Goal: Task Accomplishment & Management: Manage account settings

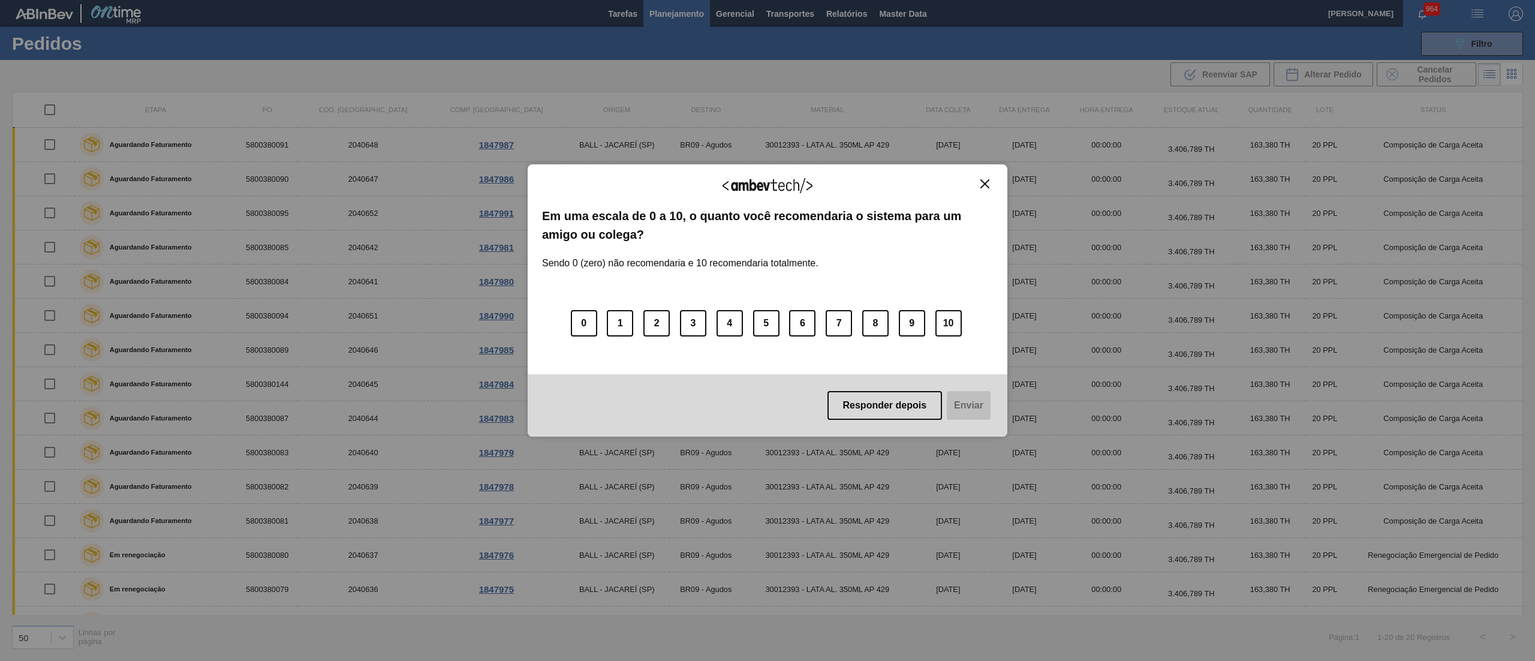
scroll to position [200, 0]
click at [992, 182] on button "Close" at bounding box center [985, 184] width 16 height 10
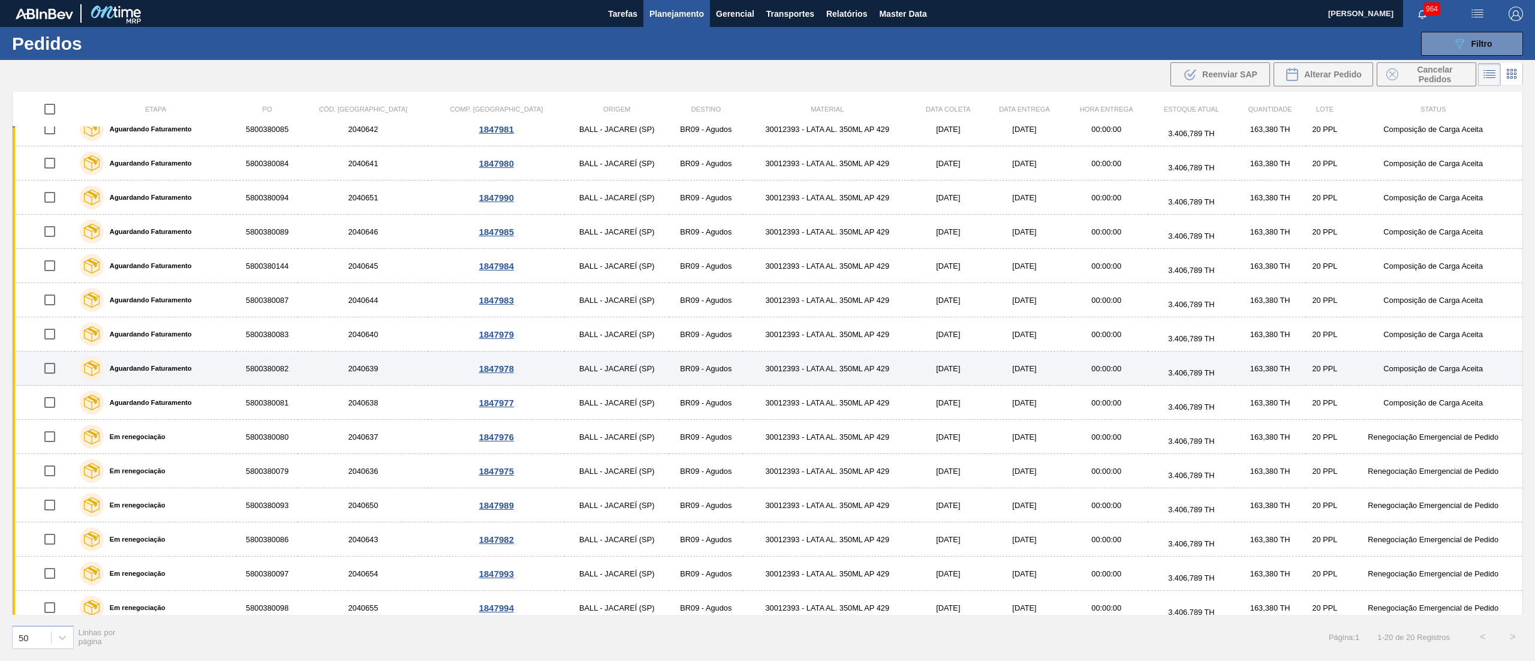
scroll to position [80, 0]
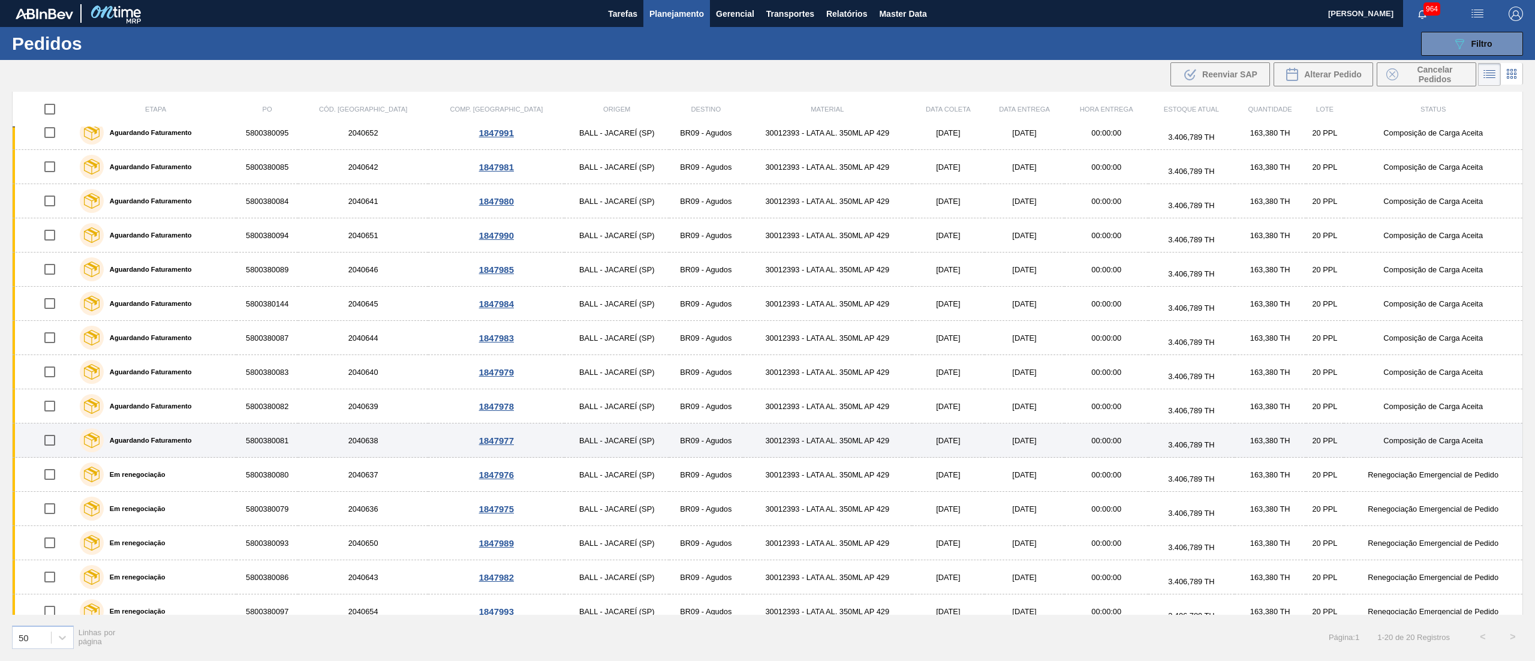
click at [53, 443] on input "checkbox" at bounding box center [49, 440] width 25 height 25
checkbox input "true"
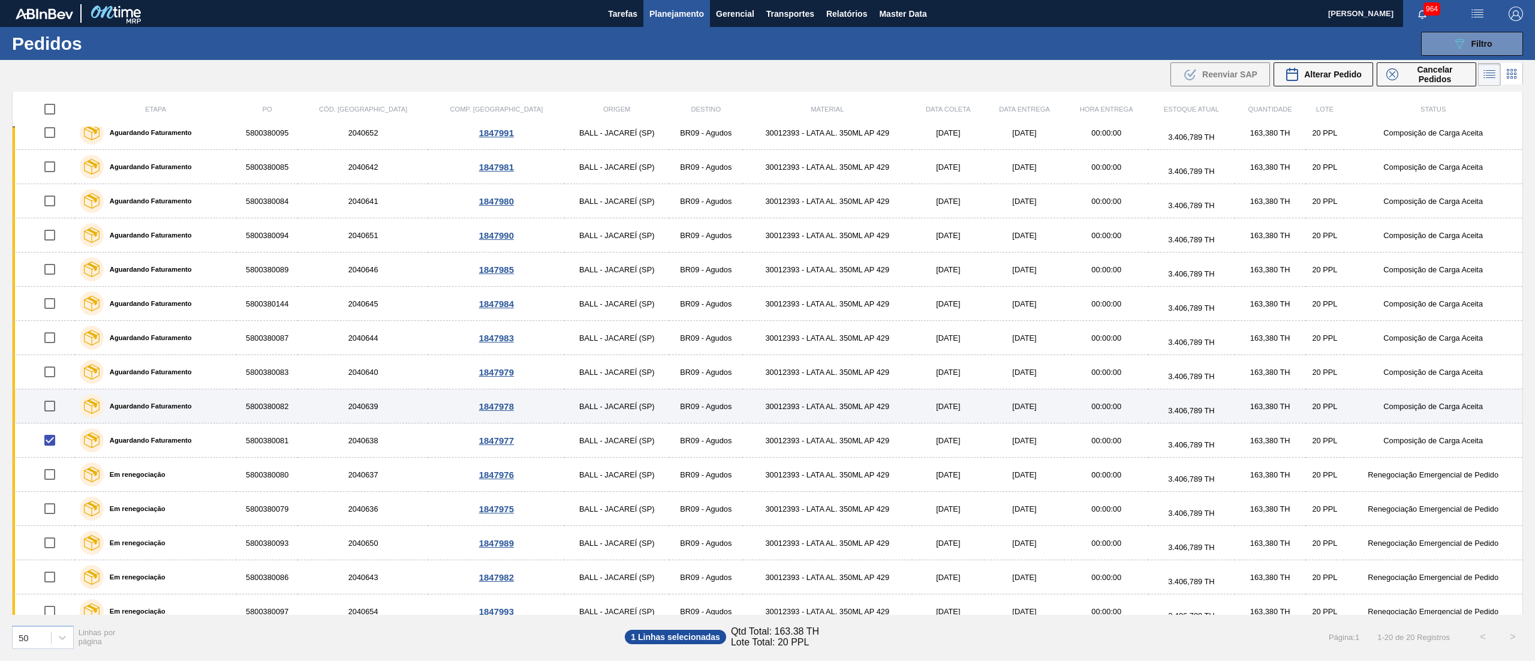
click at [51, 416] on input "checkbox" at bounding box center [49, 405] width 25 height 25
checkbox input "true"
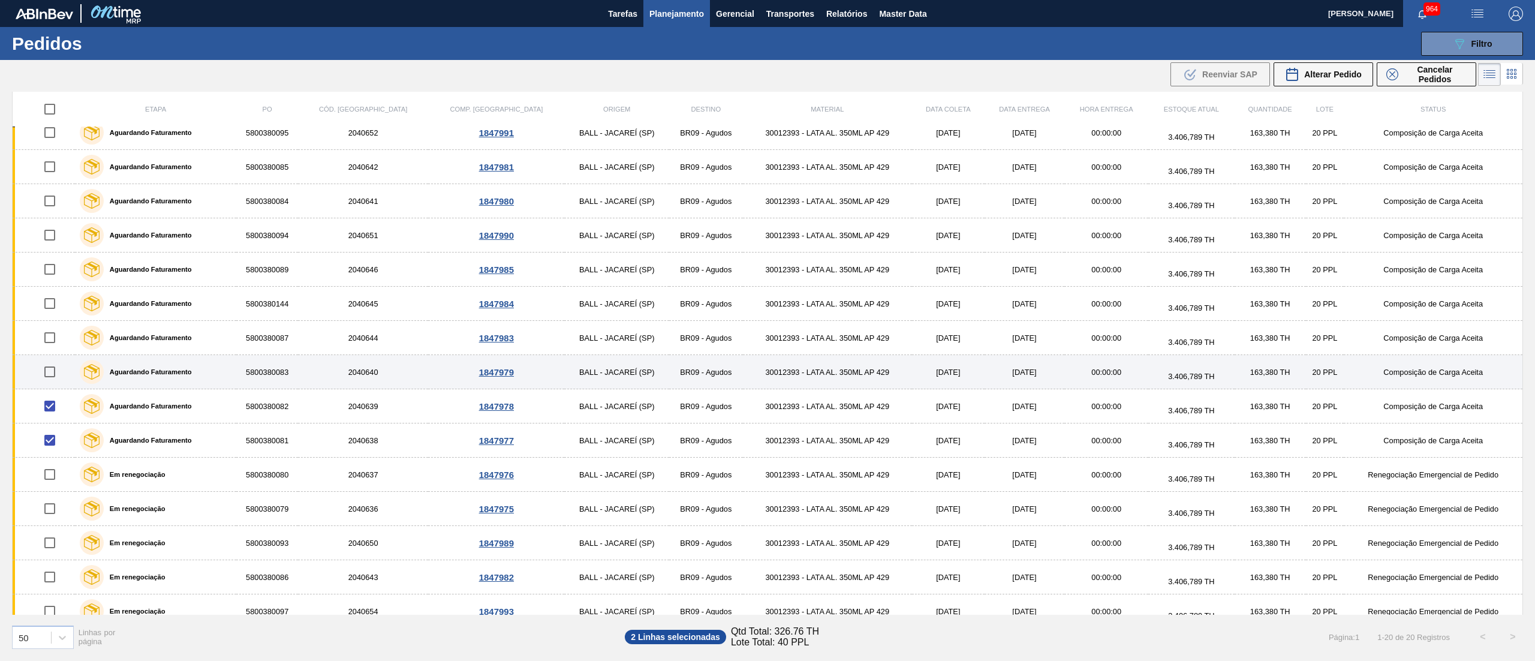
click at [51, 387] on td at bounding box center [44, 372] width 62 height 34
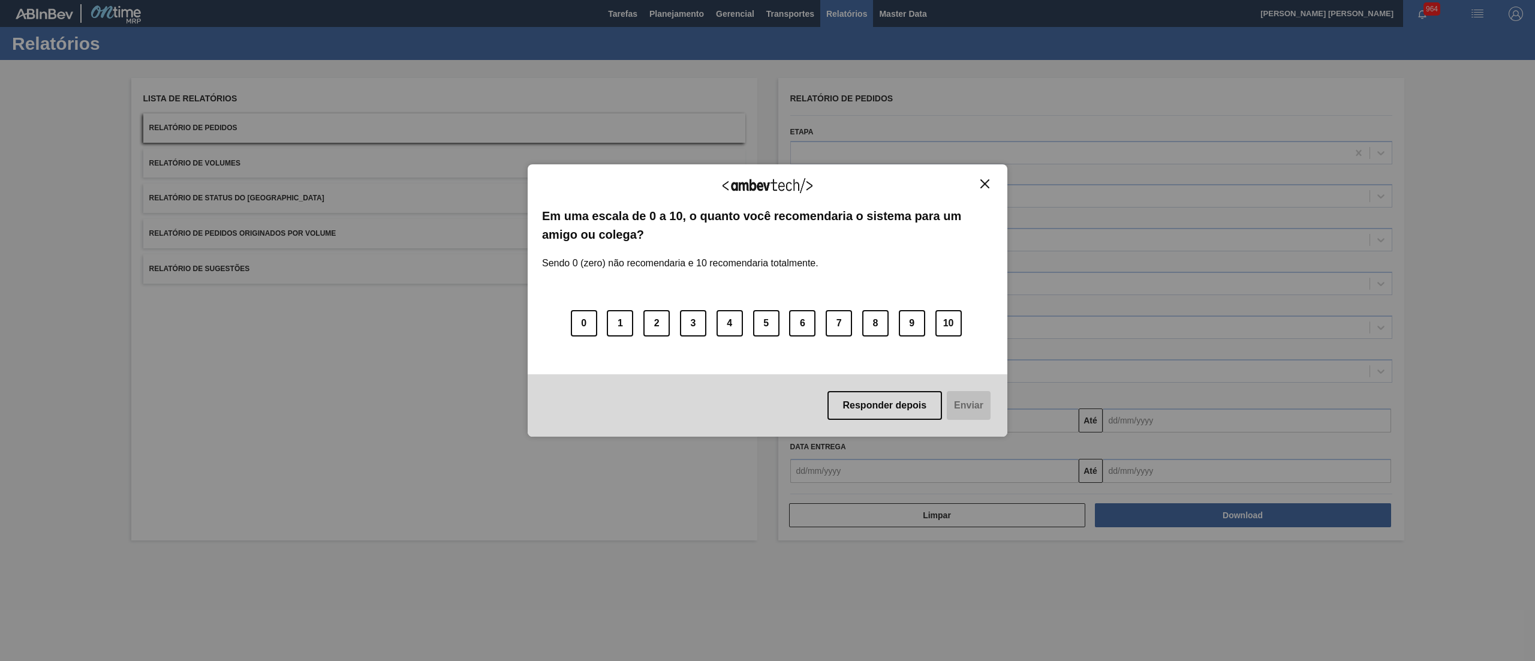
click at [993, 181] on div "Agradecemos seu feedback! Em uma escala de 0 a 10, o quanto você recomendaria o…" at bounding box center [768, 300] width 480 height 272
click at [987, 182] on img "Close" at bounding box center [985, 183] width 9 height 9
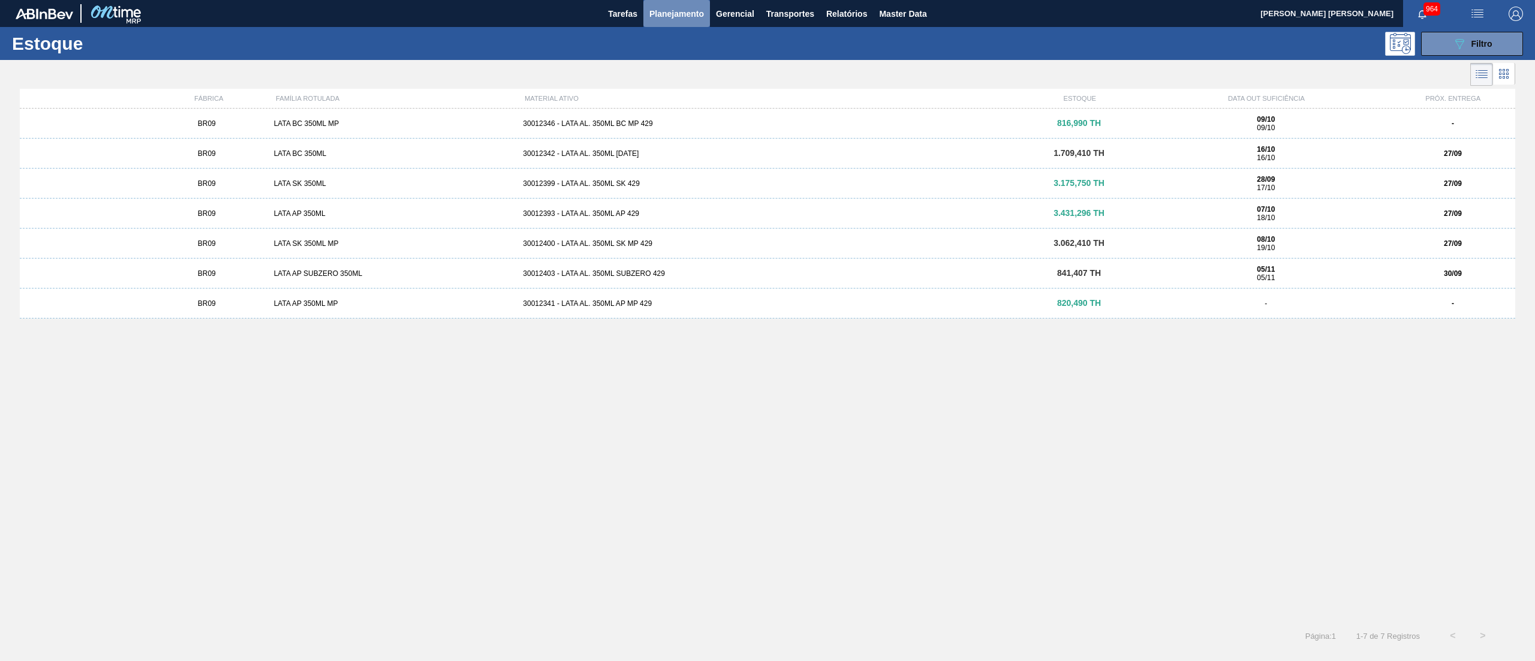
click at [675, 16] on span "Planejamento" at bounding box center [677, 14] width 55 height 14
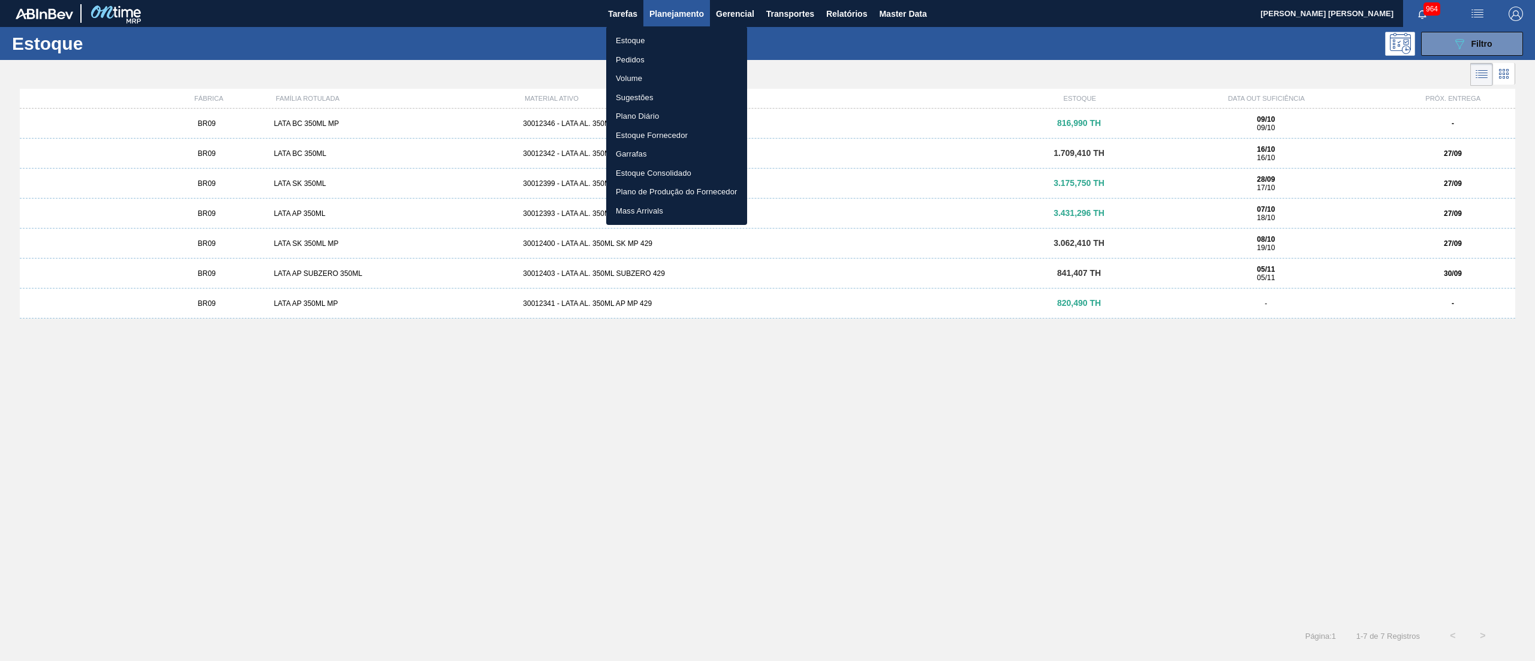
click at [646, 55] on li "Pedidos" at bounding box center [676, 59] width 141 height 19
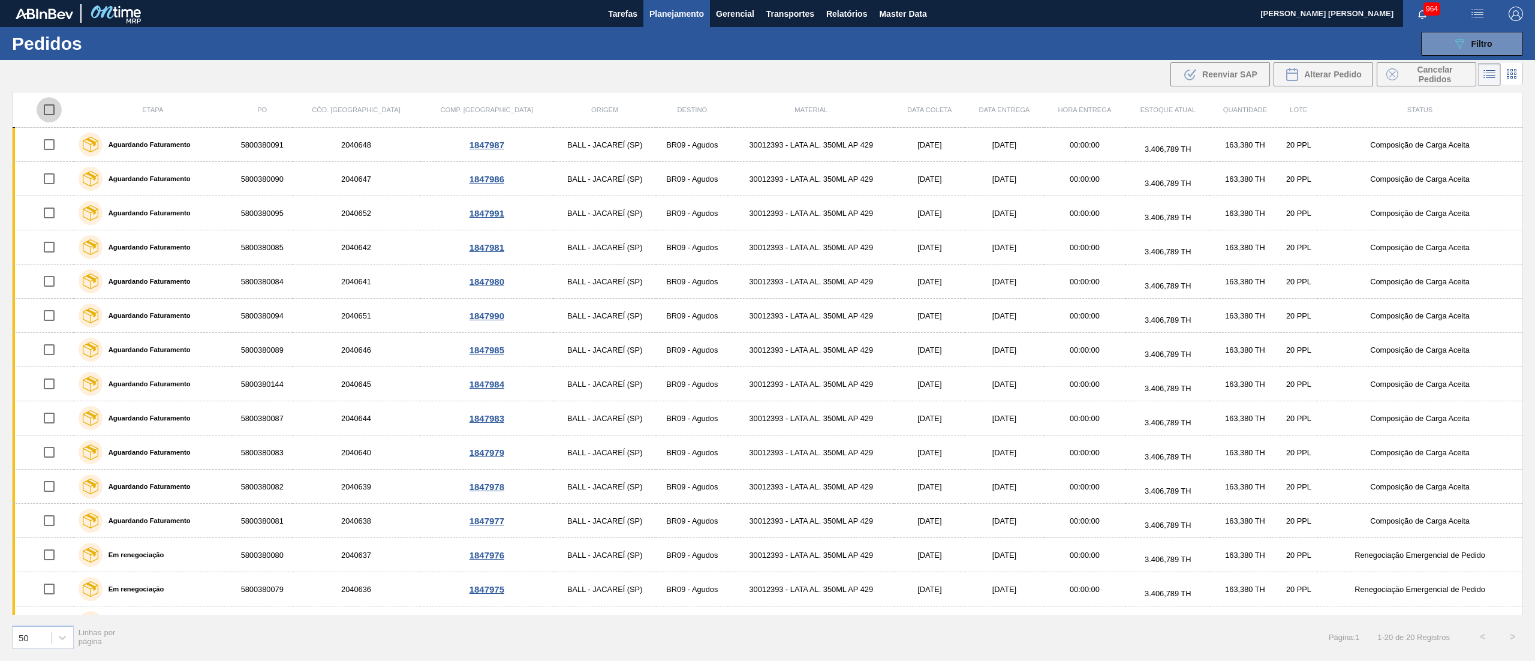
click at [53, 112] on input "checkbox" at bounding box center [49, 109] width 25 height 25
checkbox input "true"
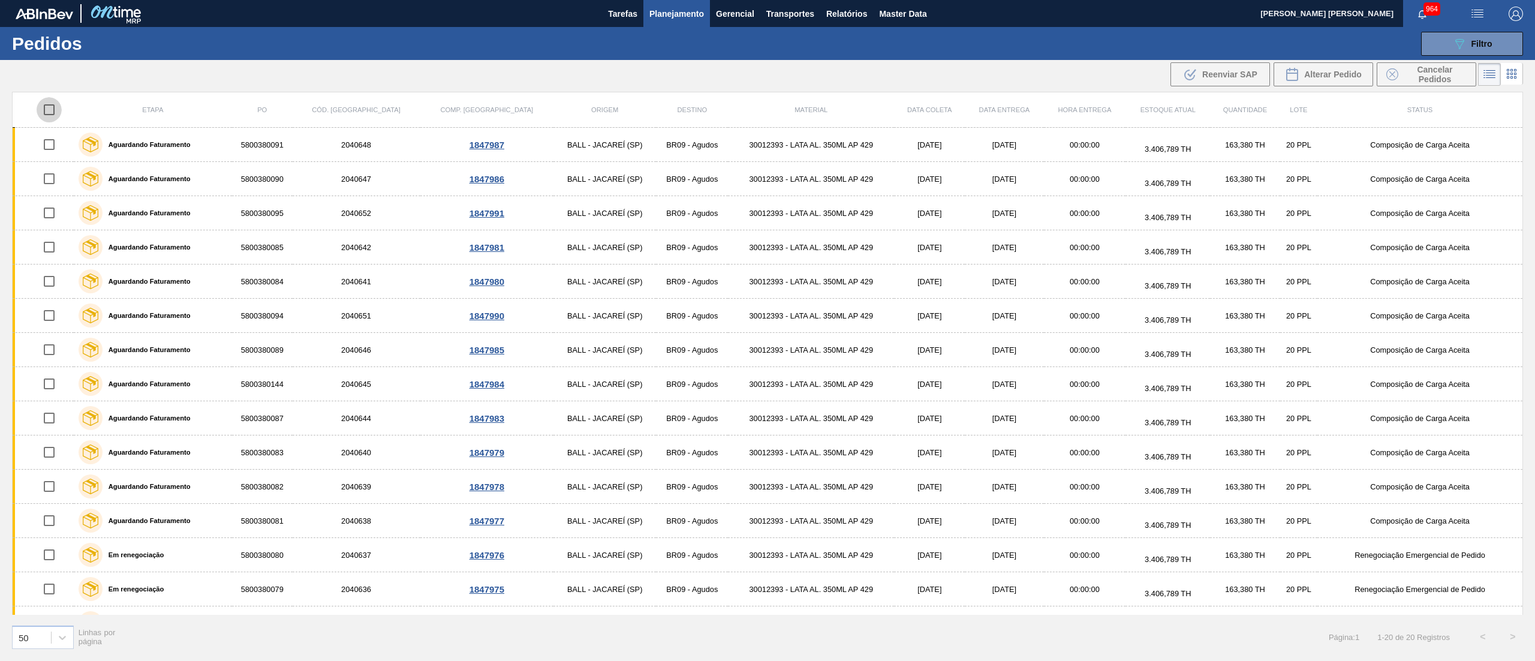
checkbox input "true"
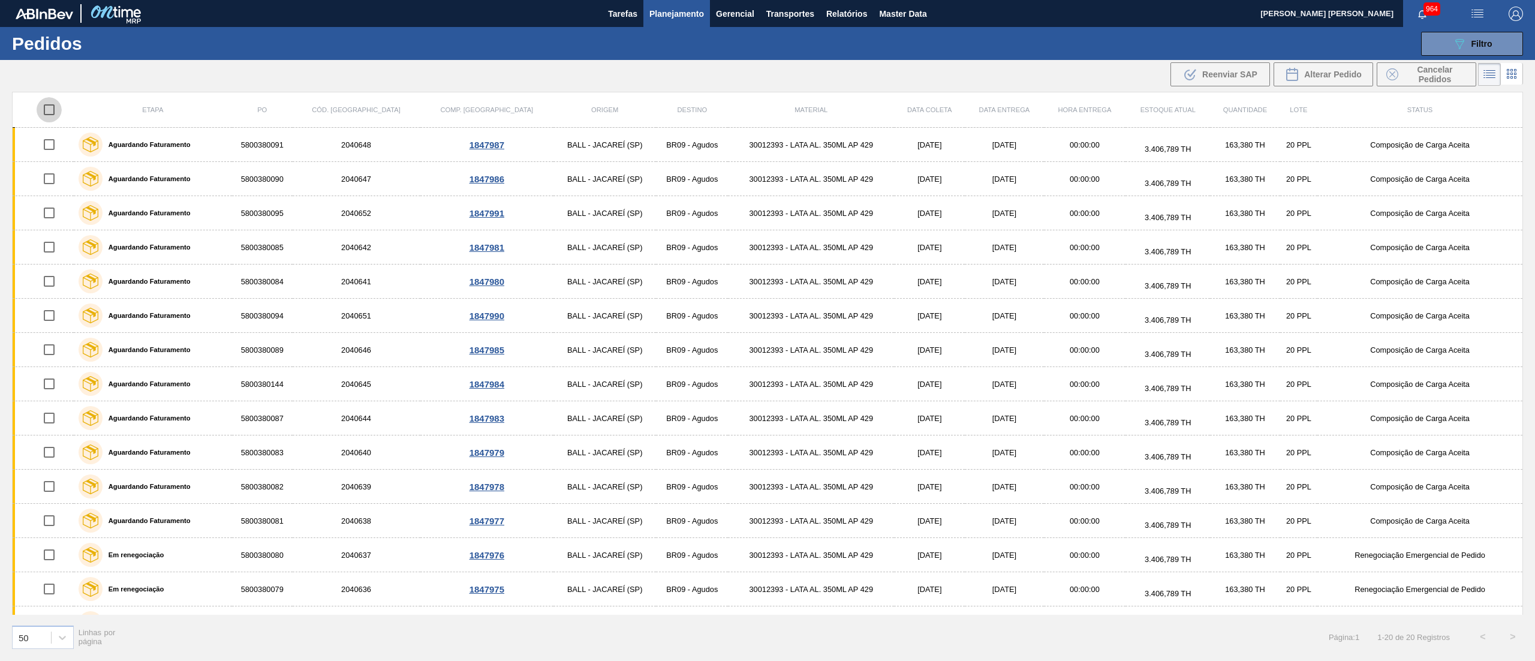
checkbox input "true"
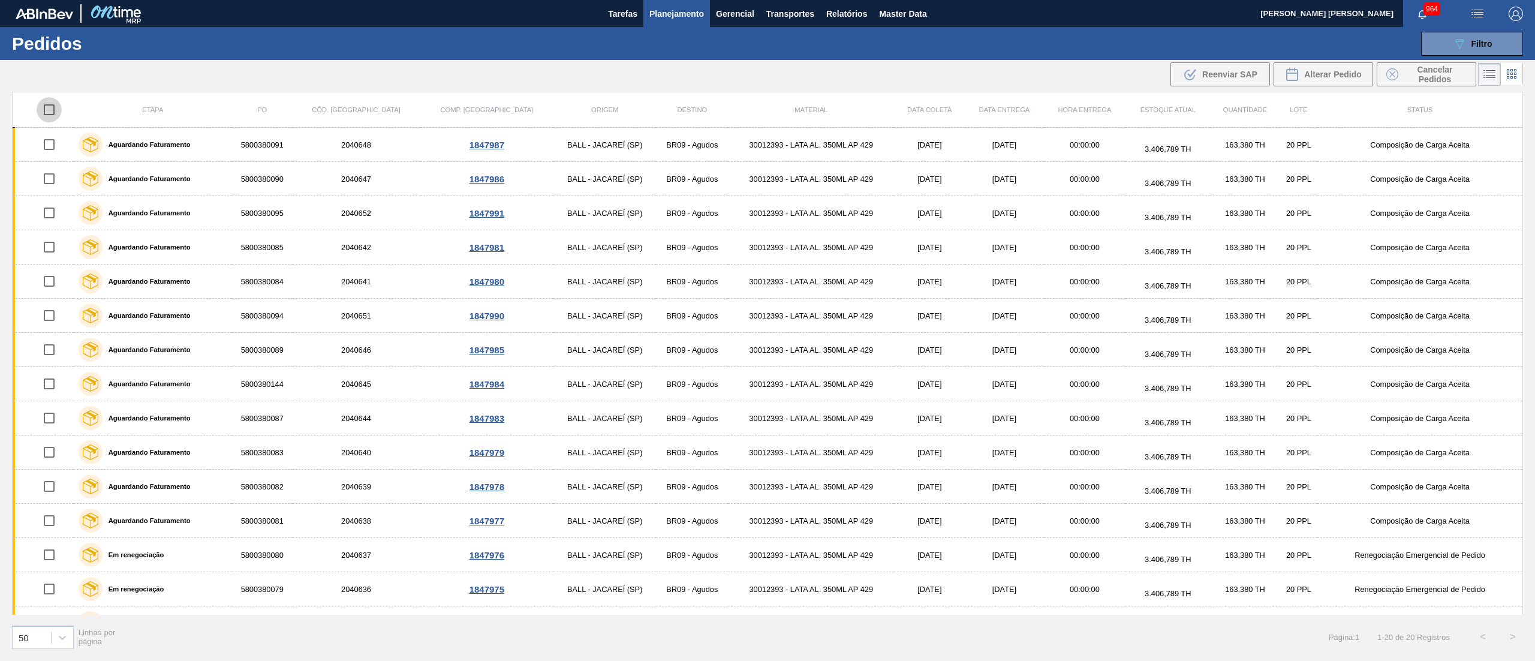
checkbox input "true"
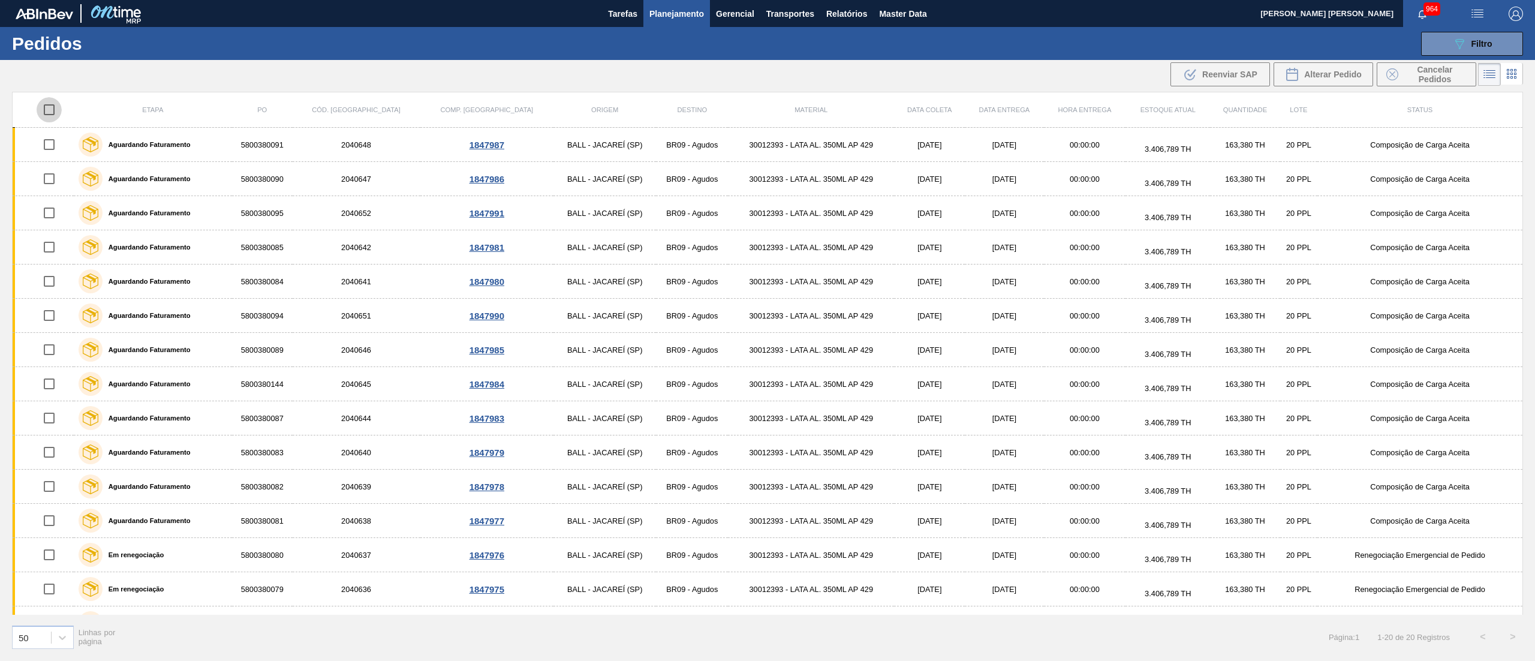
checkbox input "true"
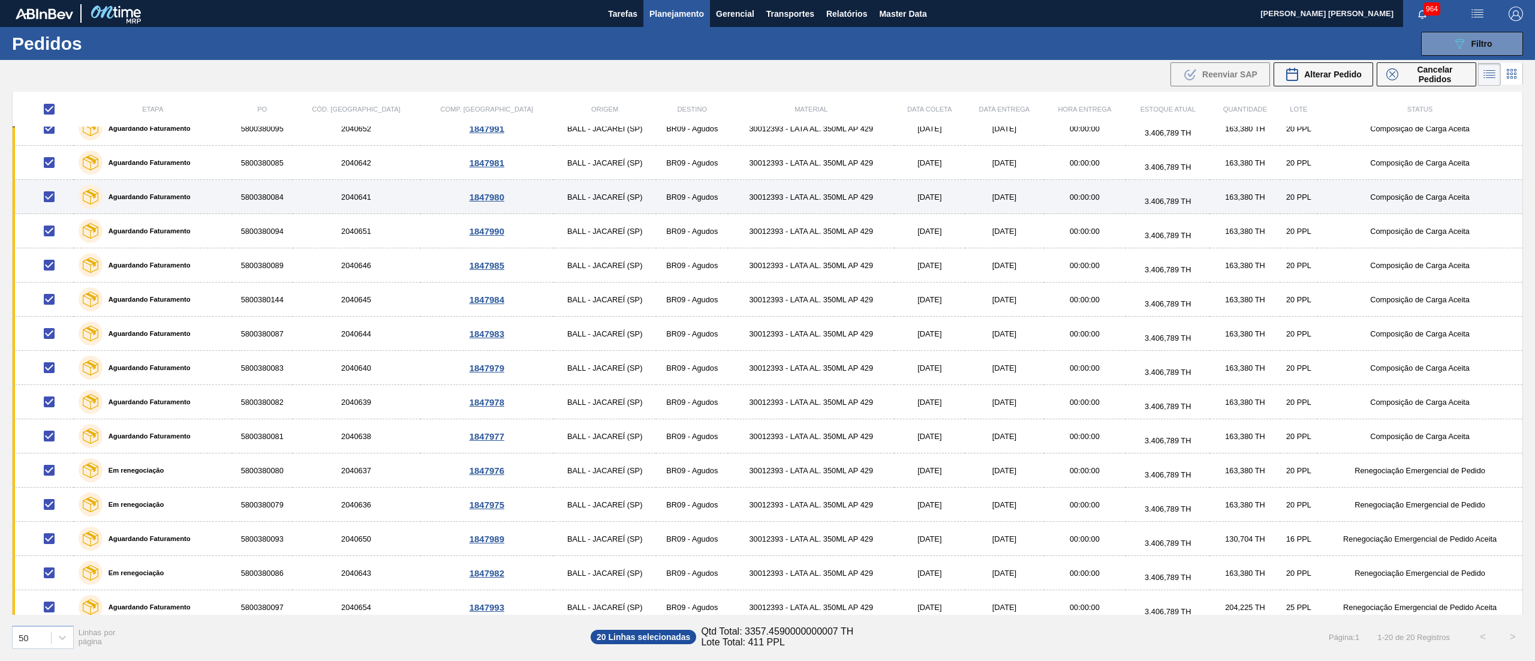
scroll to position [120, 0]
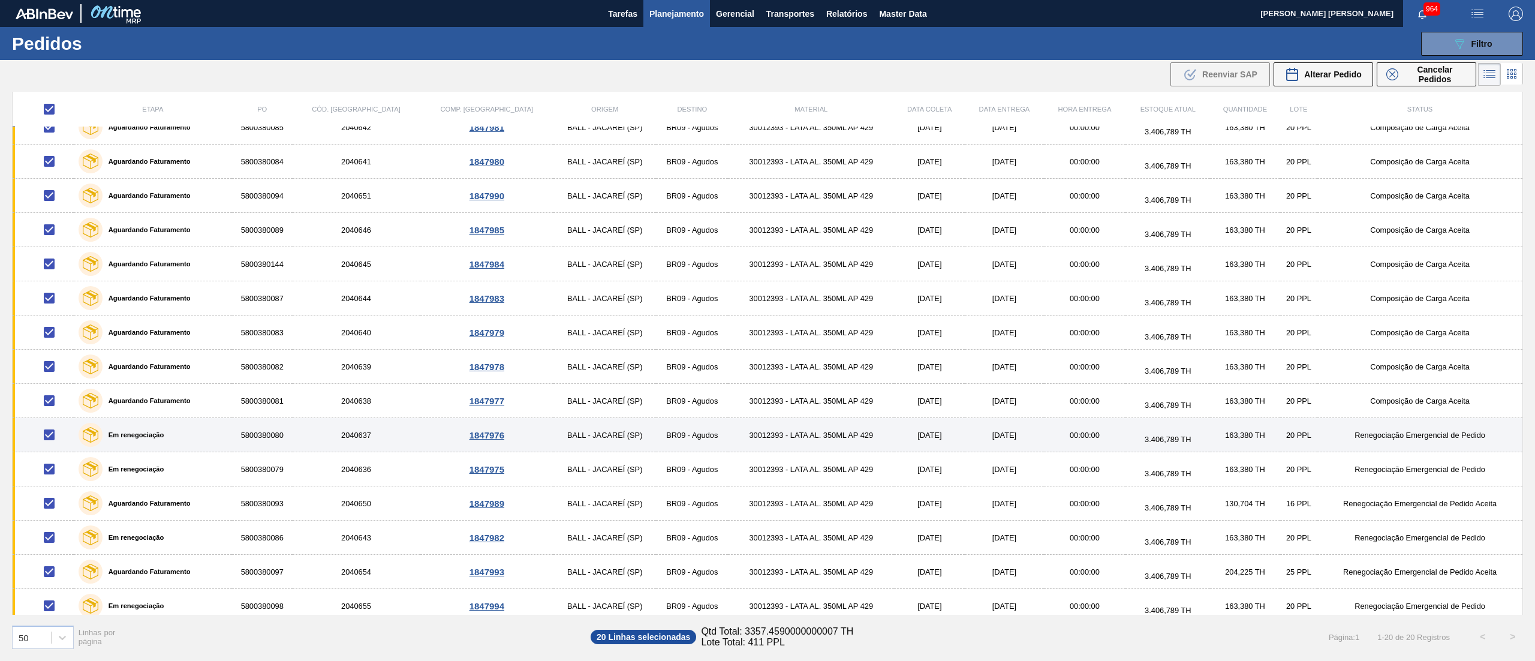
click at [53, 437] on input "checkbox" at bounding box center [49, 434] width 25 height 25
checkbox input "false"
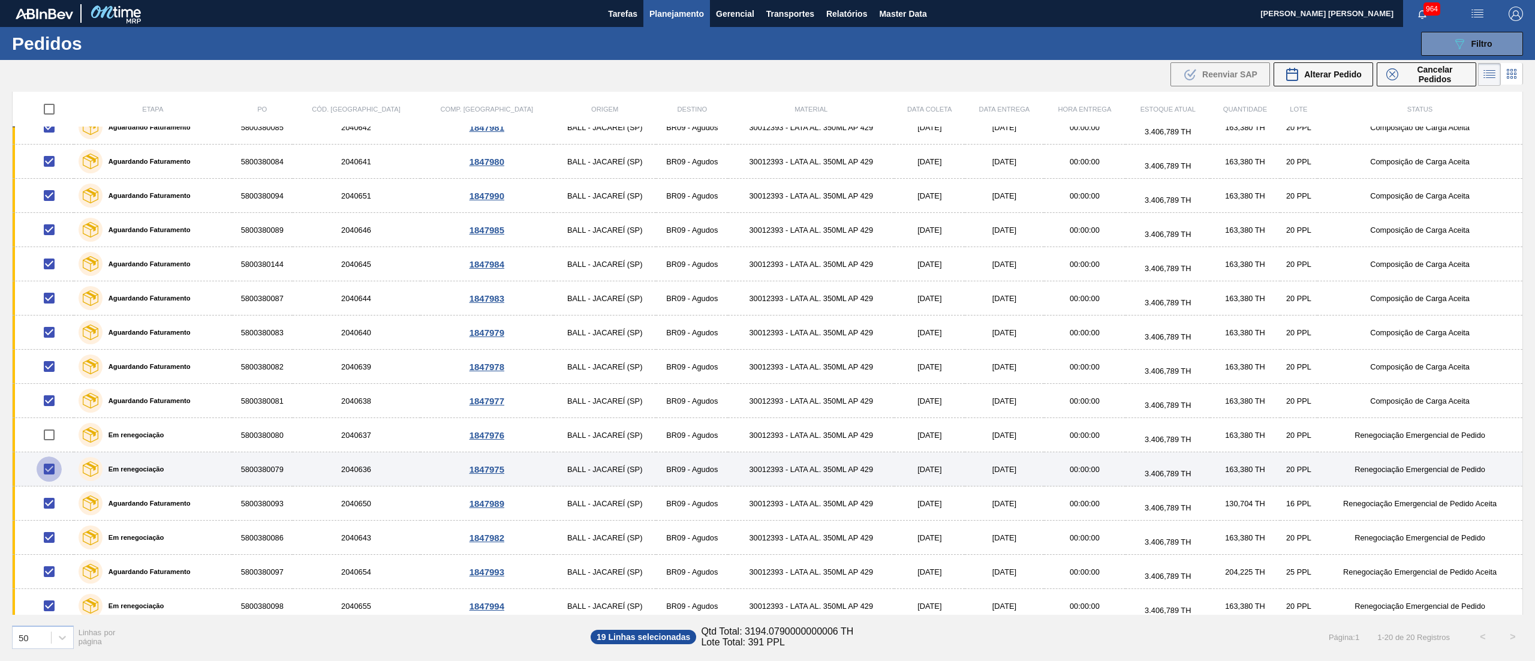
click at [44, 477] on input "checkbox" at bounding box center [49, 468] width 25 height 25
checkbox input "false"
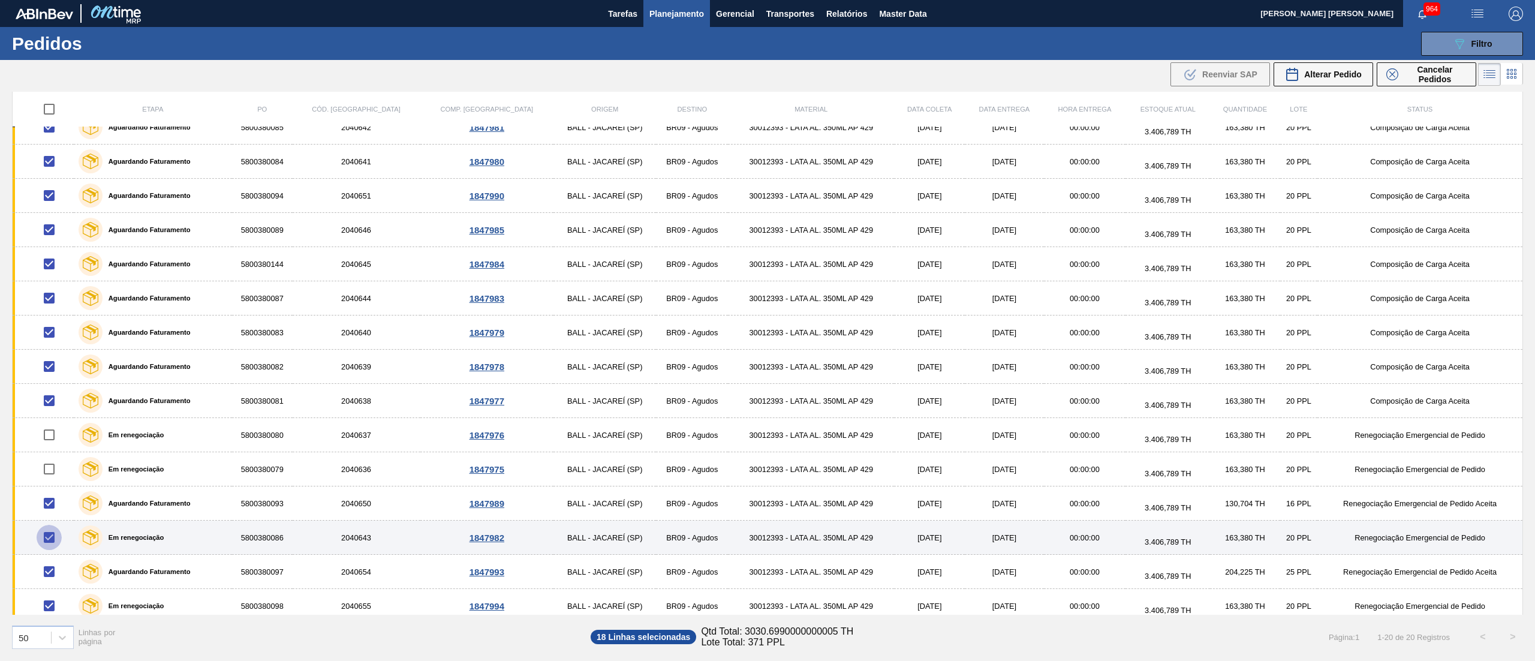
click at [56, 543] on input "checkbox" at bounding box center [49, 537] width 25 height 25
checkbox input "false"
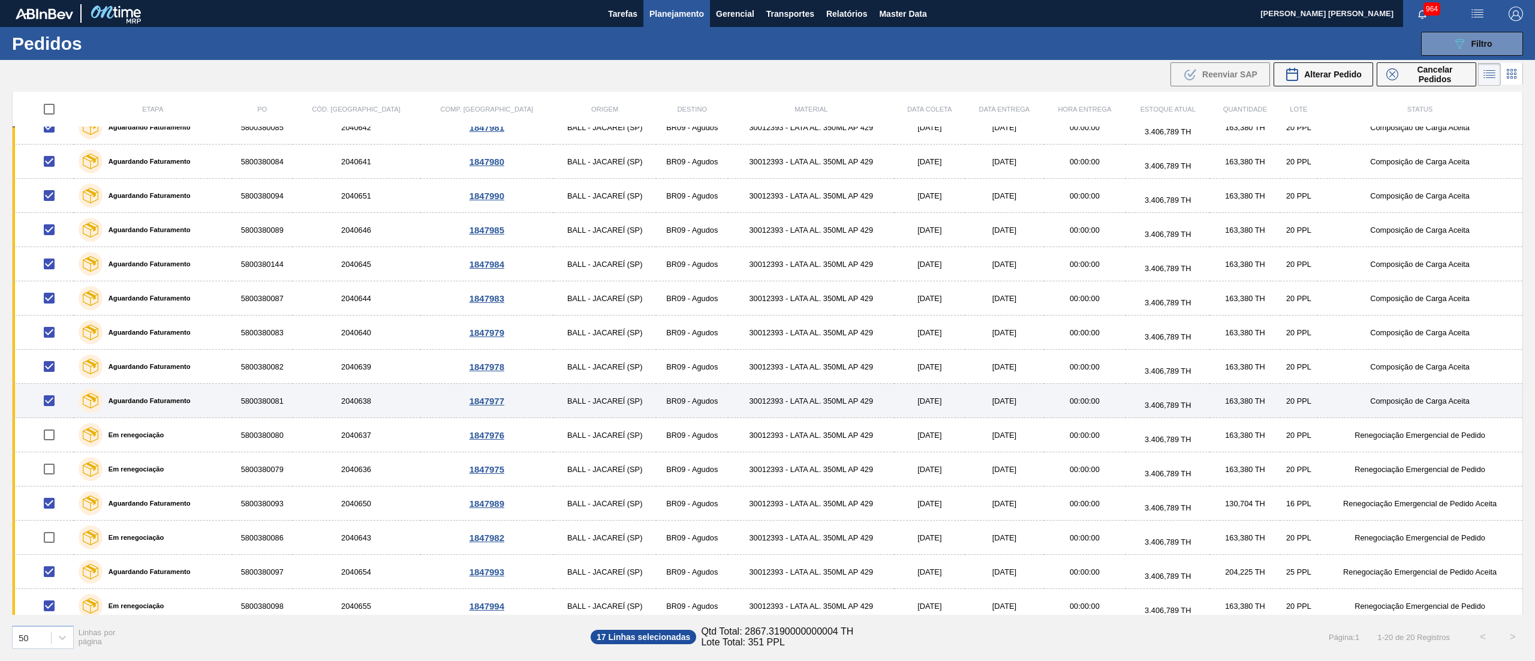
scroll to position [200, 0]
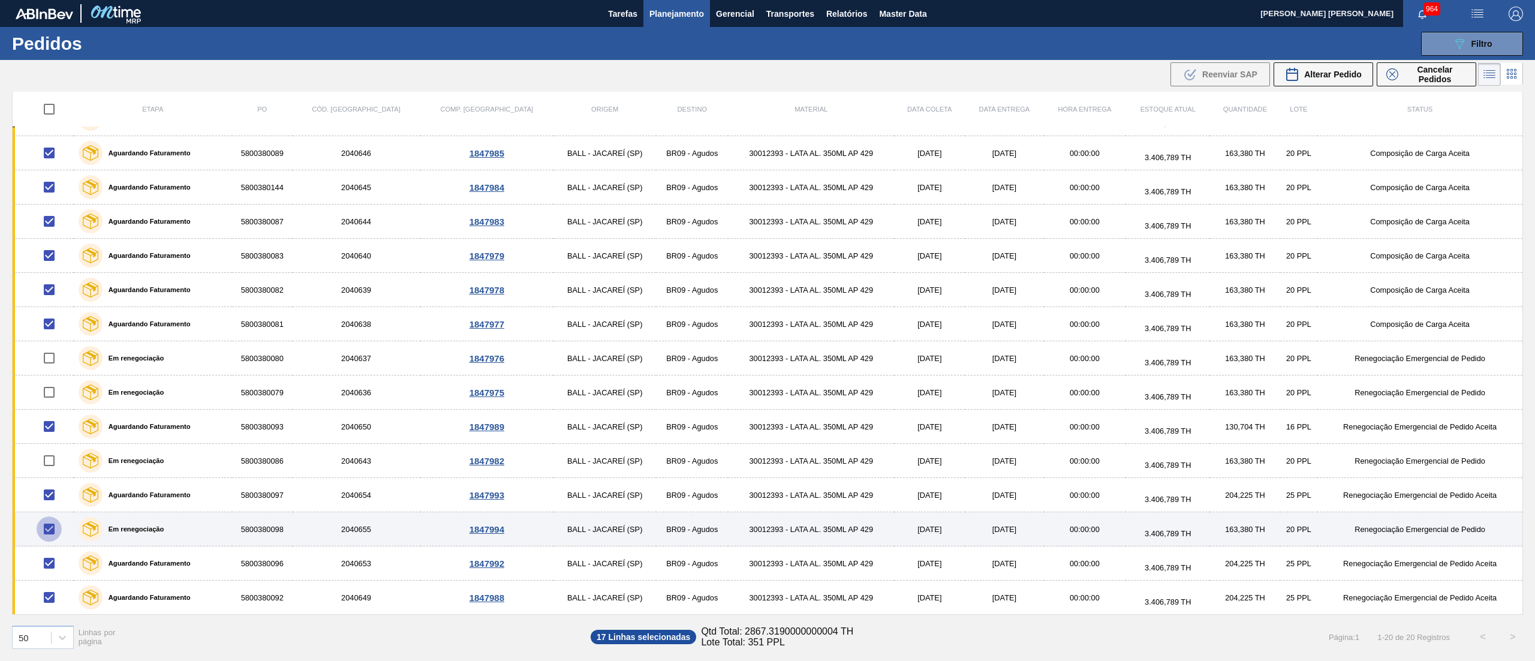
click at [51, 524] on input "checkbox" at bounding box center [49, 528] width 25 height 25
checkbox input "false"
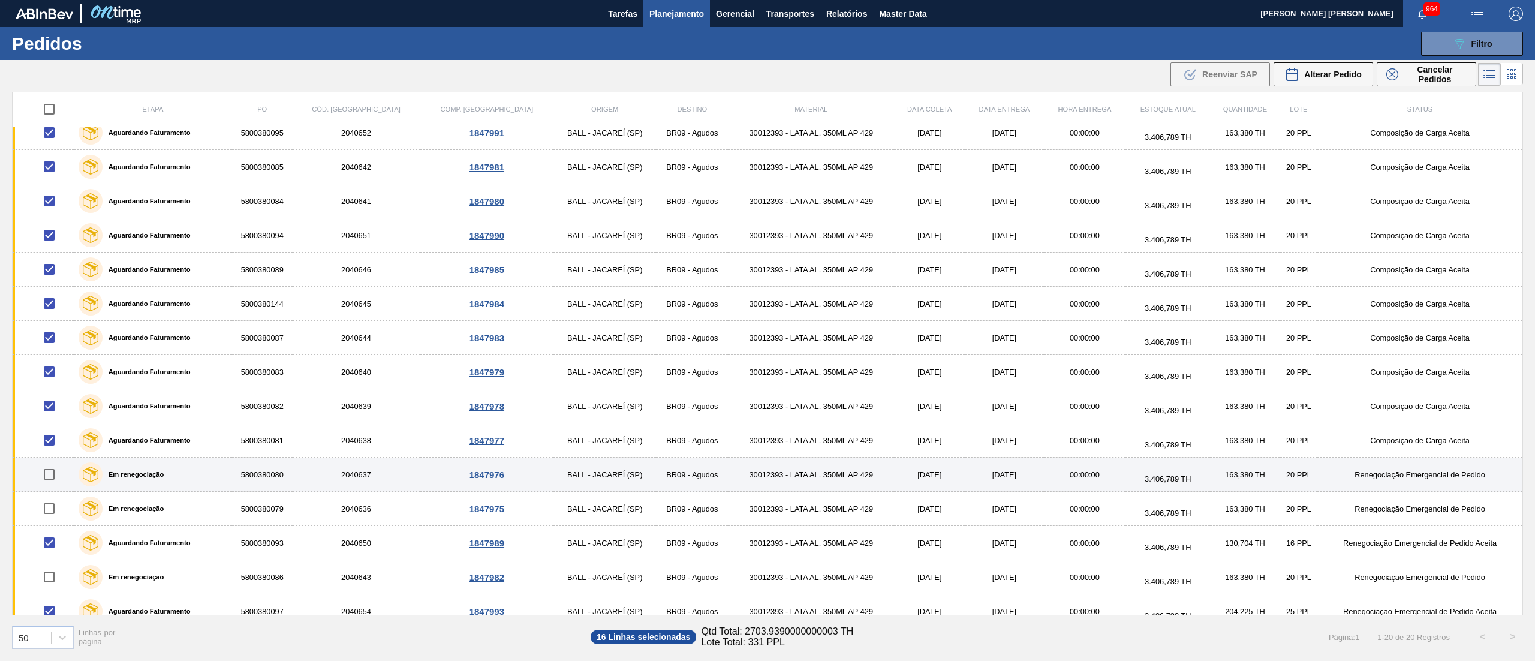
scroll to position [0, 0]
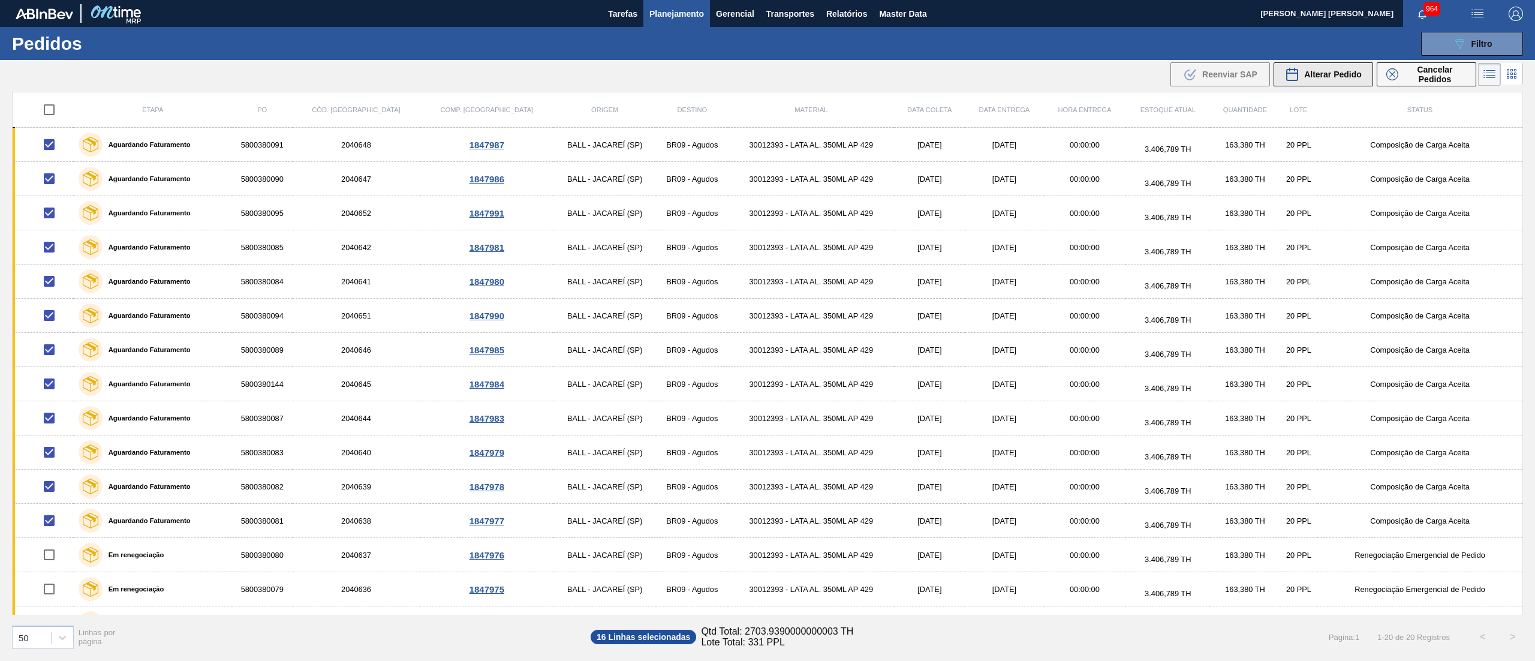
click at [1344, 72] on span "Alterar Pedido" at bounding box center [1333, 75] width 58 height 10
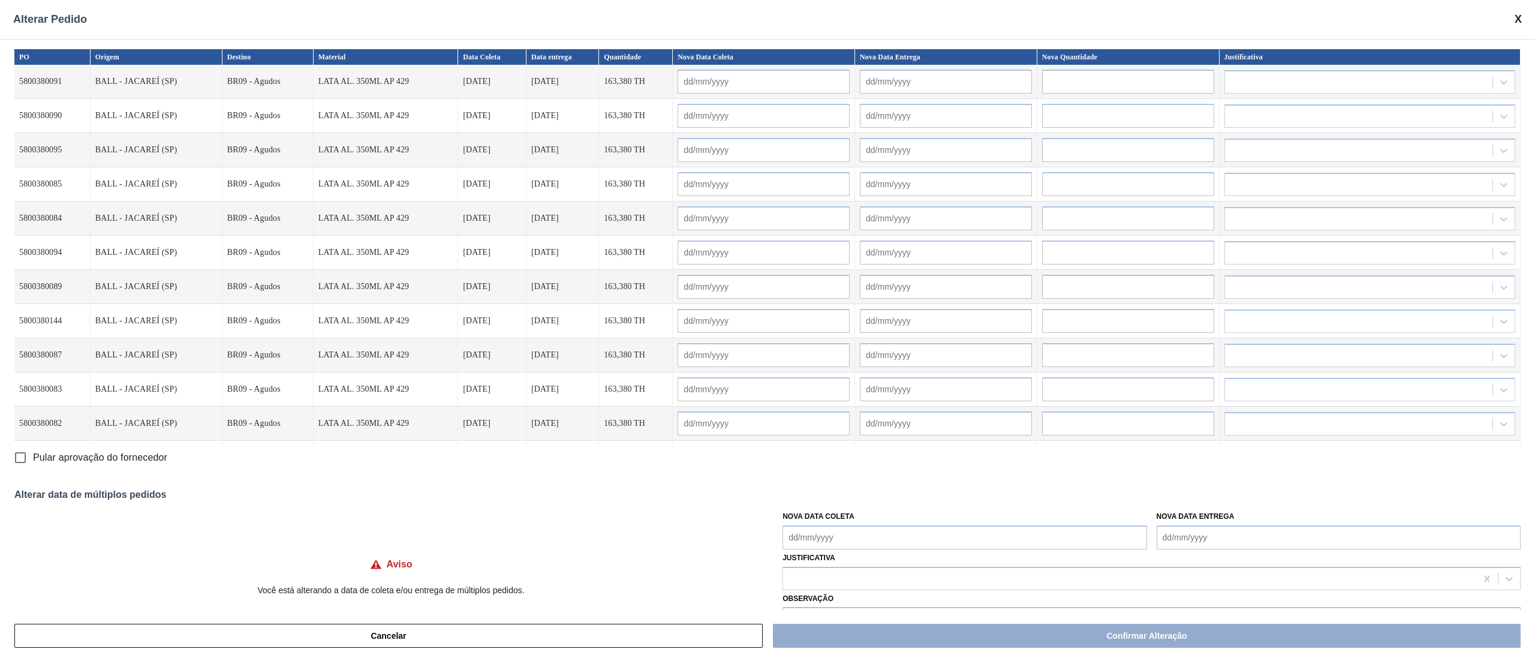
click at [828, 537] on Coleta "Nova Data Coleta" at bounding box center [965, 537] width 364 height 24
click at [919, 485] on div "27" at bounding box center [914, 483] width 16 height 16
type Coleta "[DATE]"
type input "[DATE]"
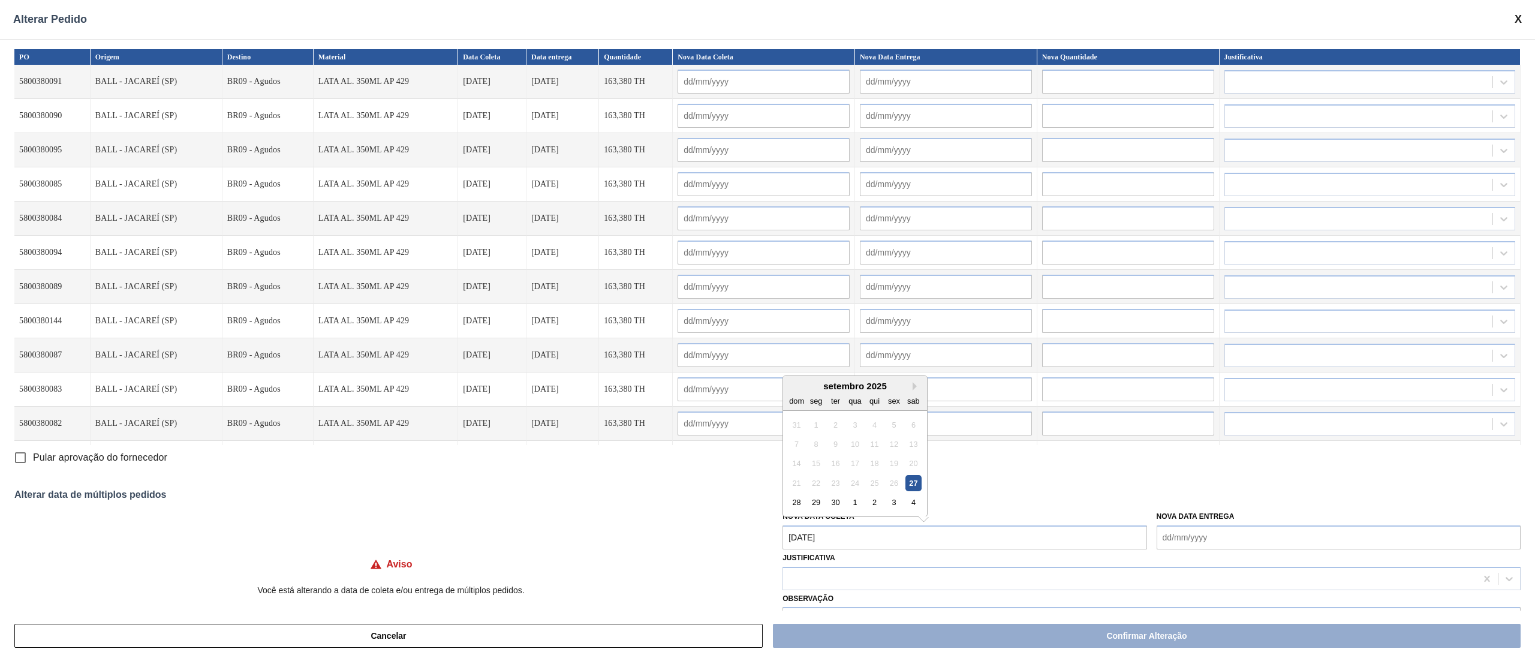
type input "[DATE]"
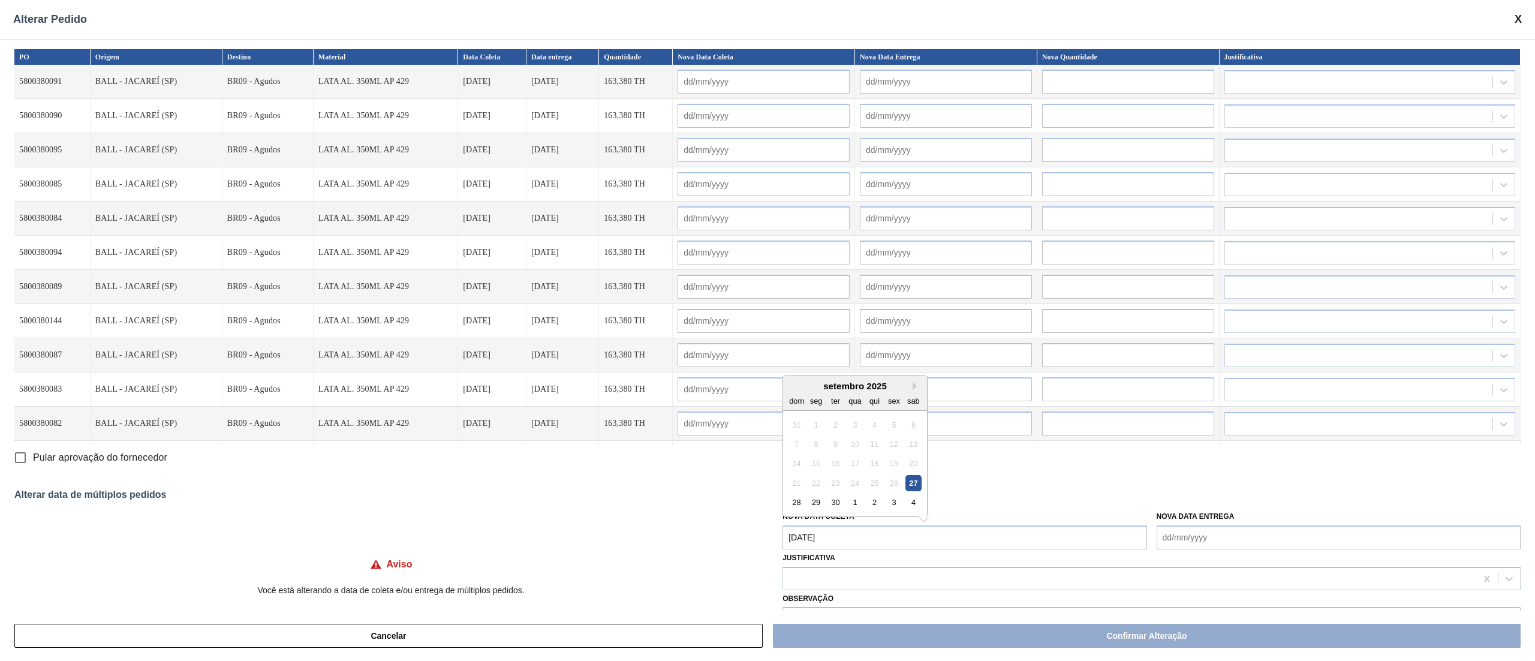
type input "[DATE]"
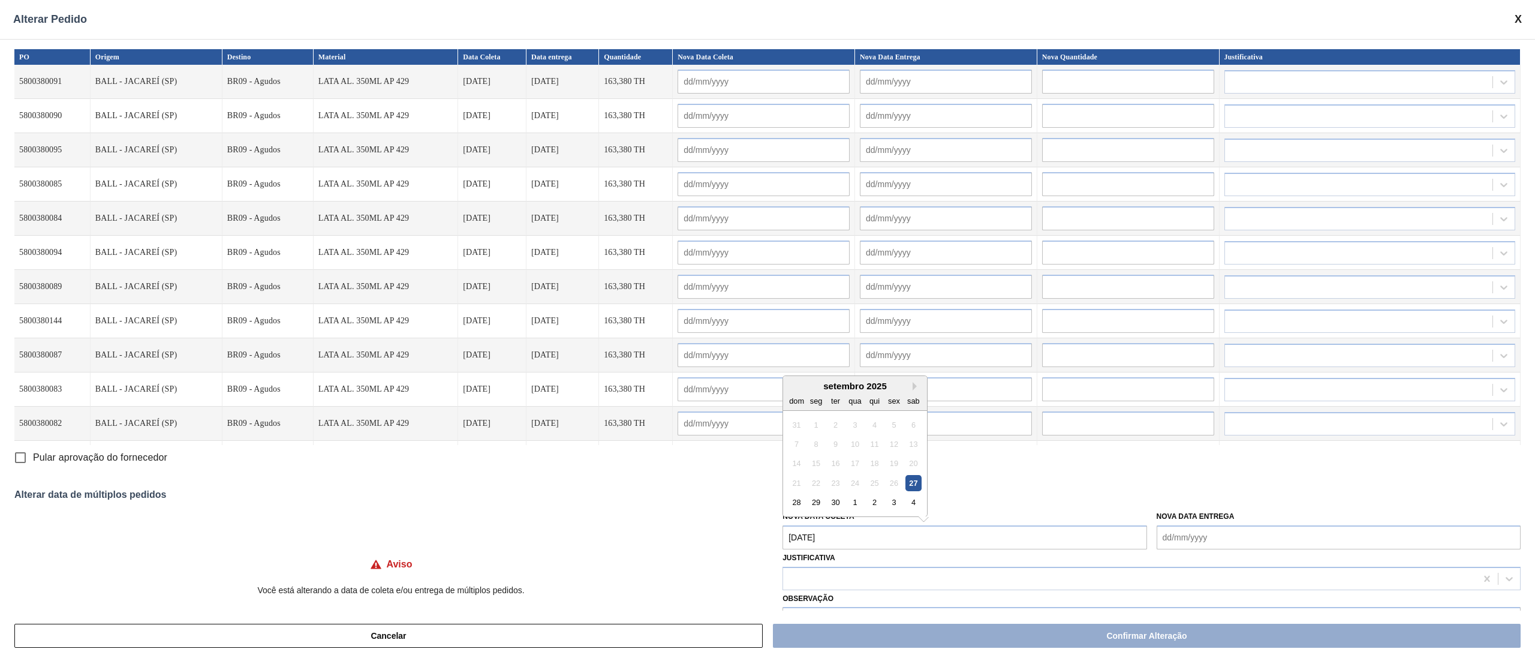
type input "[DATE]"
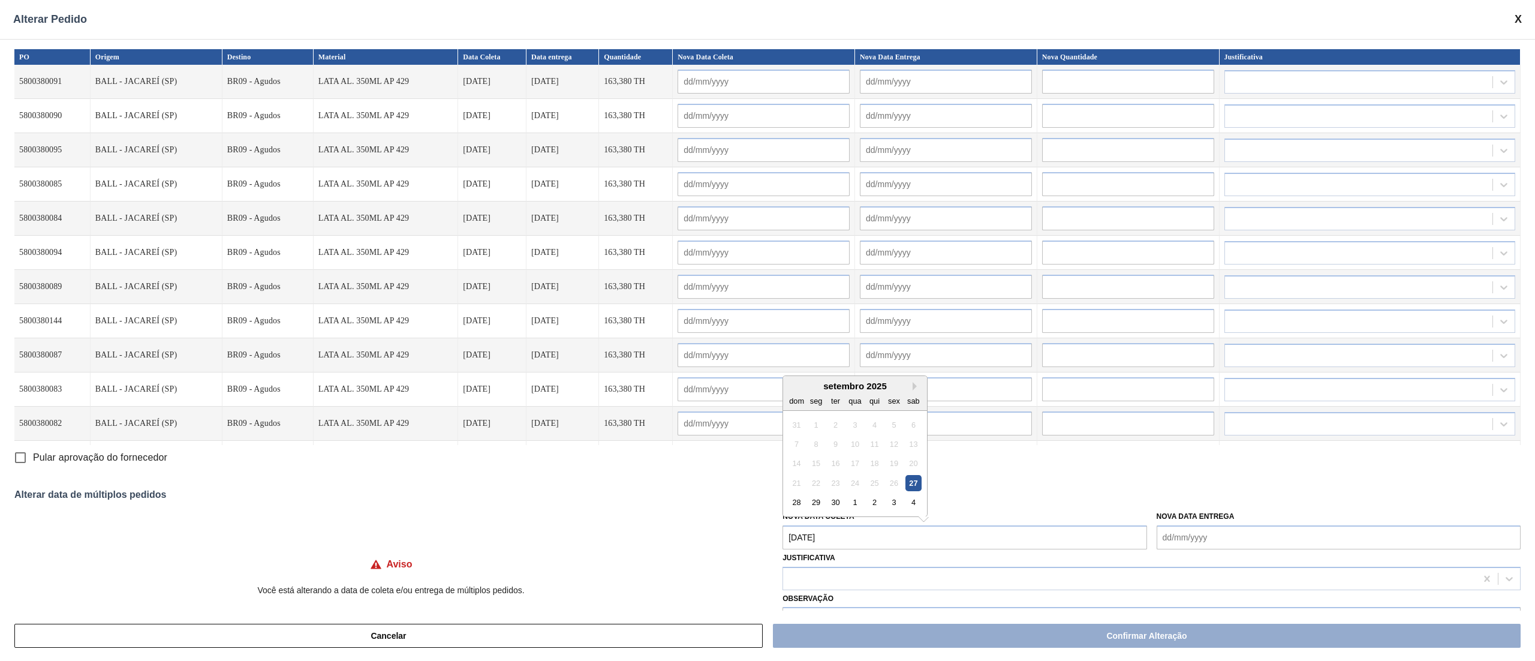
type input "[DATE]"
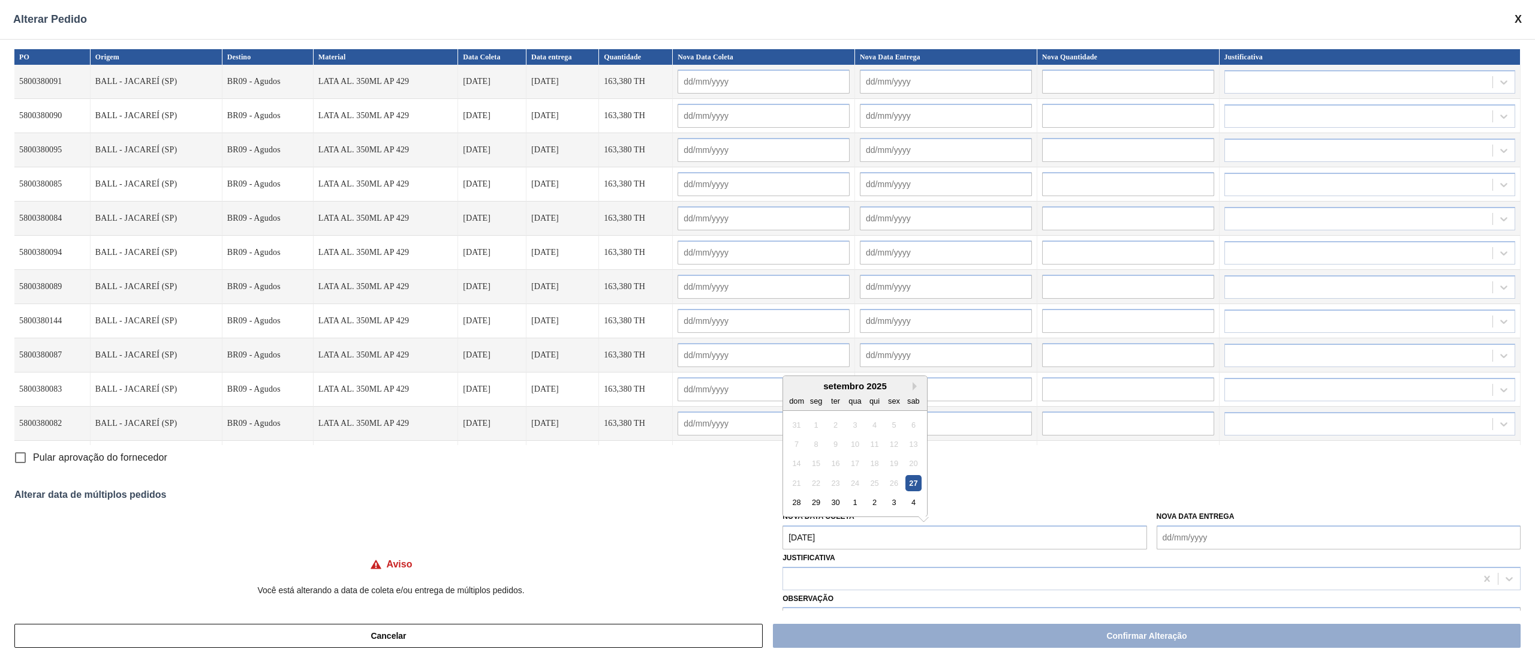
type input "[DATE]"
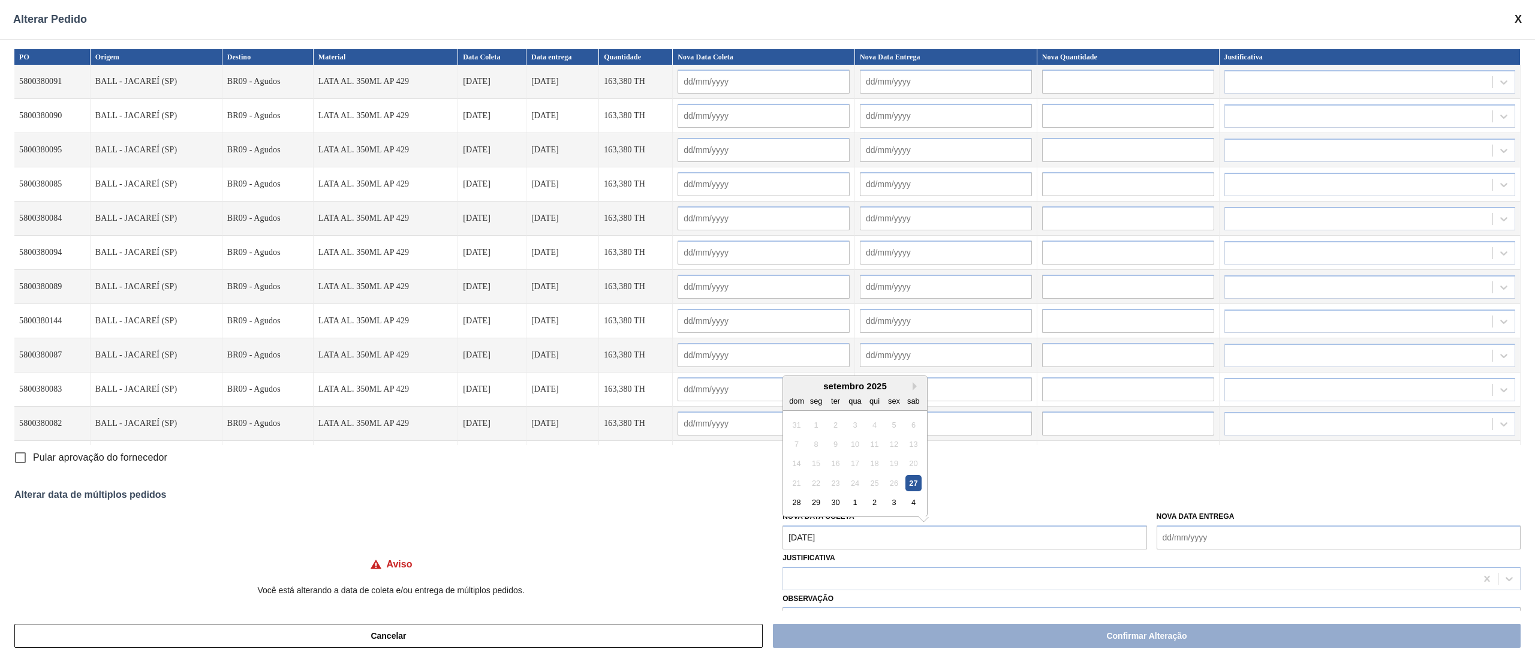
type input "[DATE]"
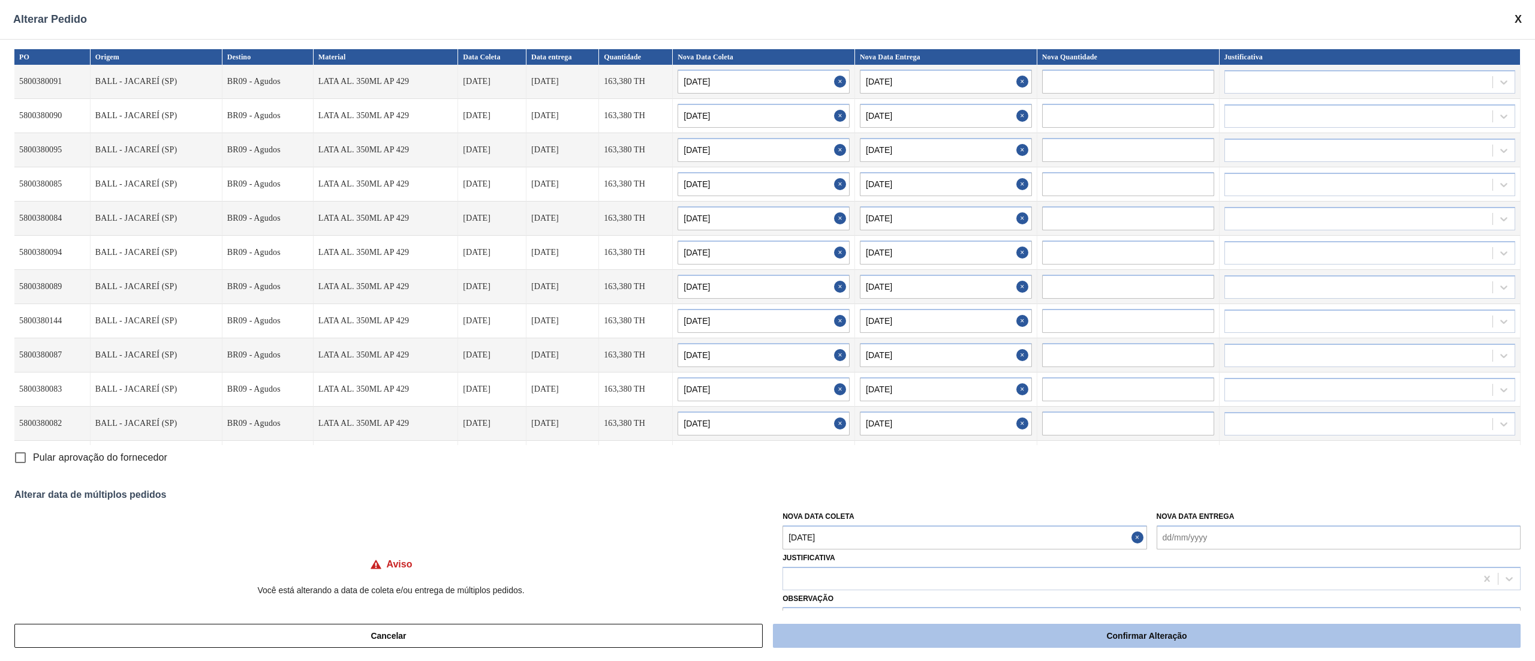
click at [922, 643] on button "Confirmar Alteração" at bounding box center [1147, 636] width 748 height 24
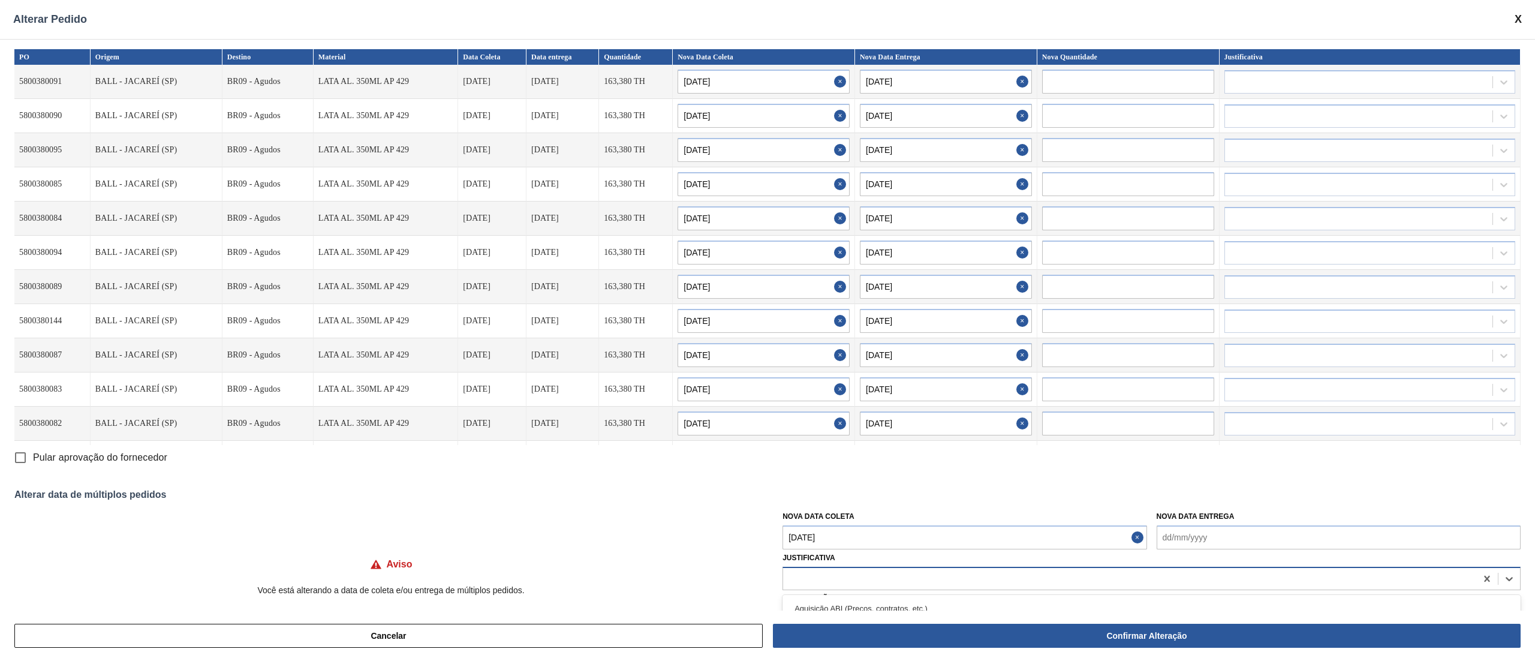
click at [1116, 584] on div at bounding box center [1129, 578] width 693 height 17
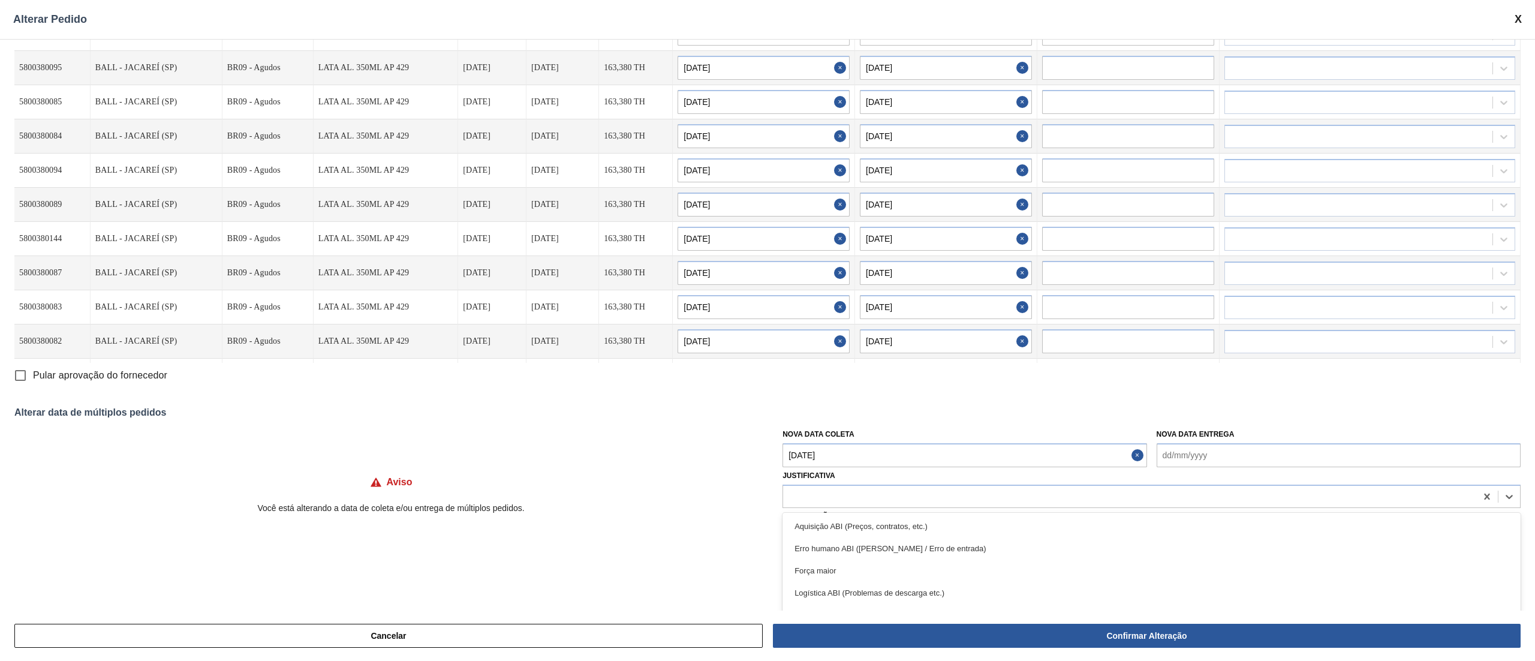
scroll to position [120, 0]
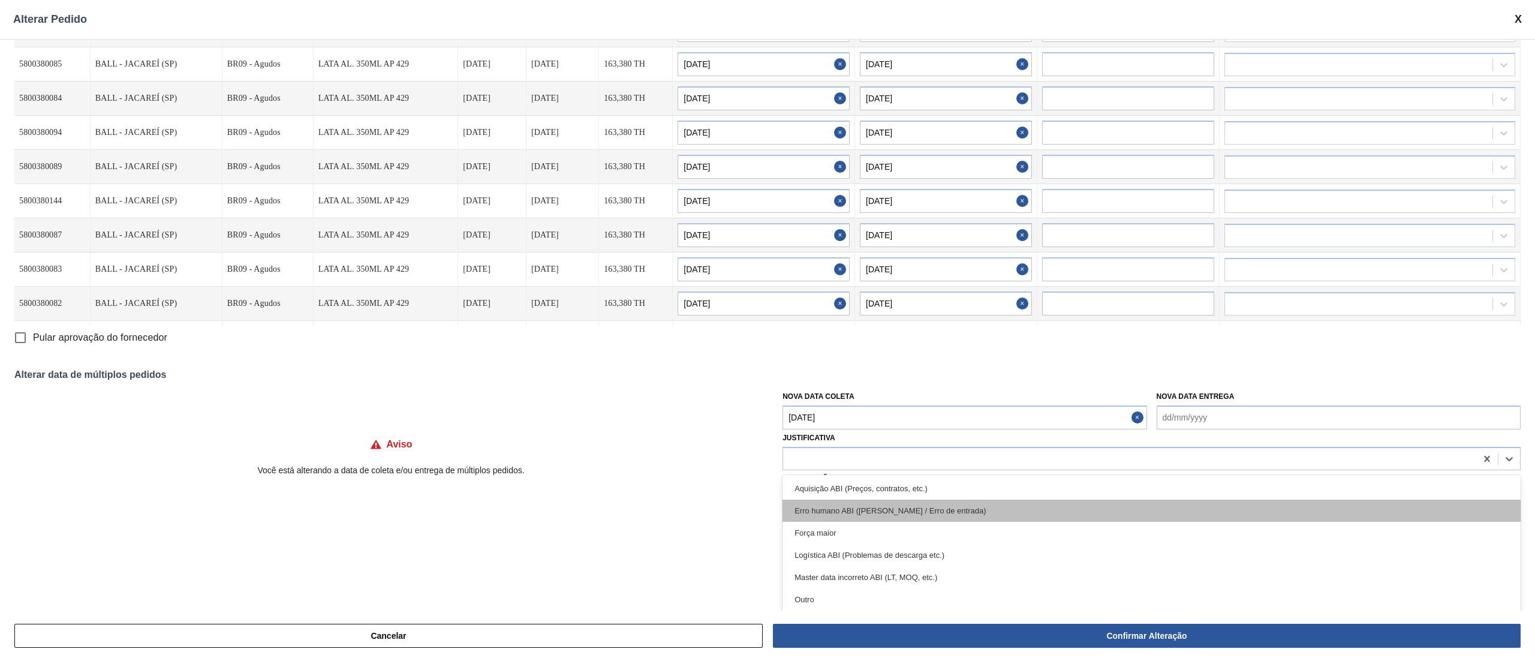
click at [908, 519] on div "Erro humano ABI (Cálculo / Erro de entrada)" at bounding box center [1152, 511] width 738 height 22
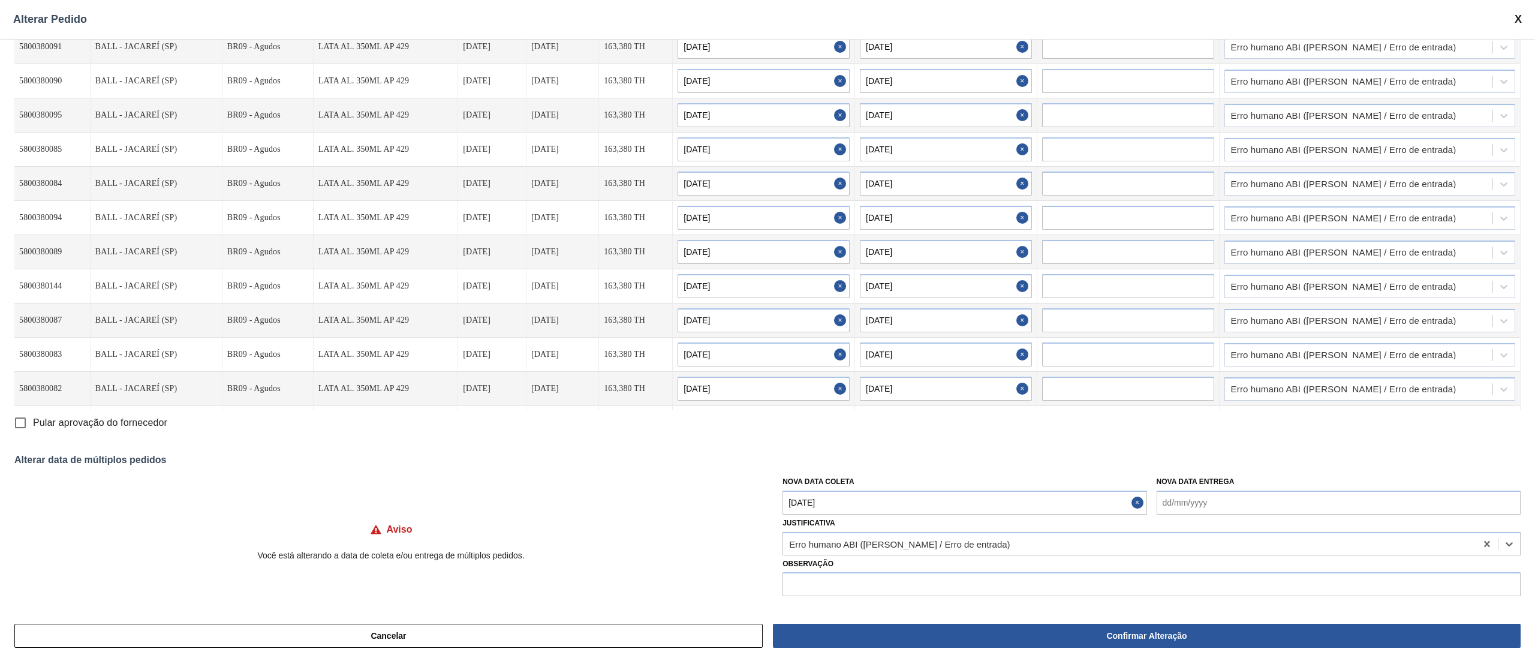
scroll to position [35, 0]
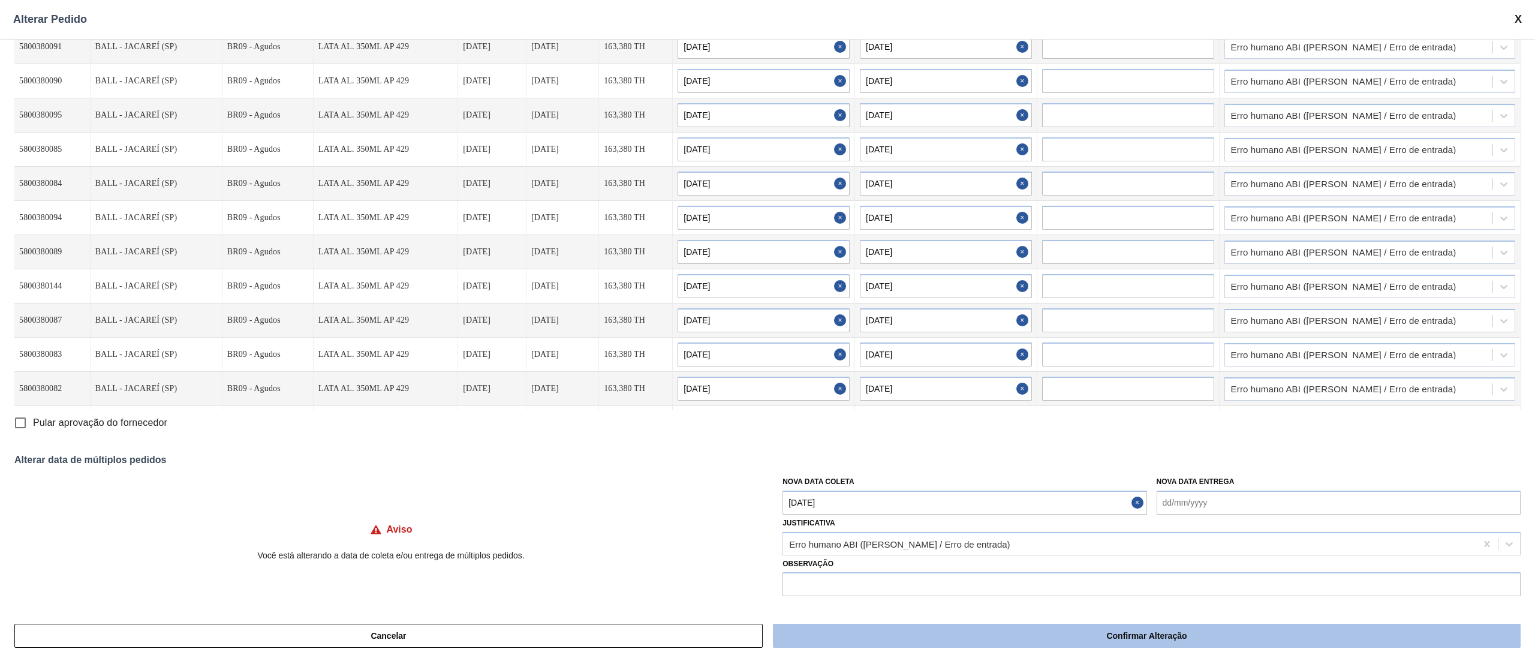
click at [972, 641] on button "Confirmar Alteração" at bounding box center [1147, 636] width 748 height 24
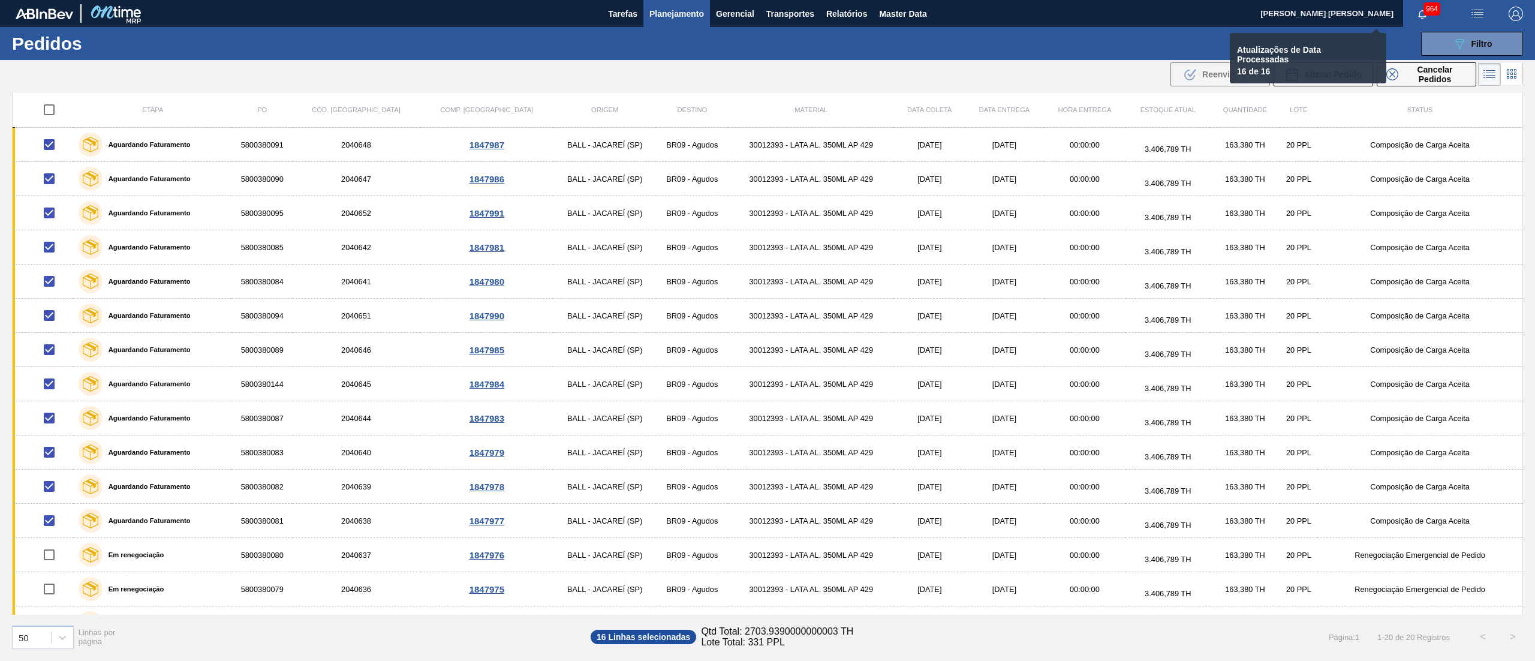
checkbox input "false"
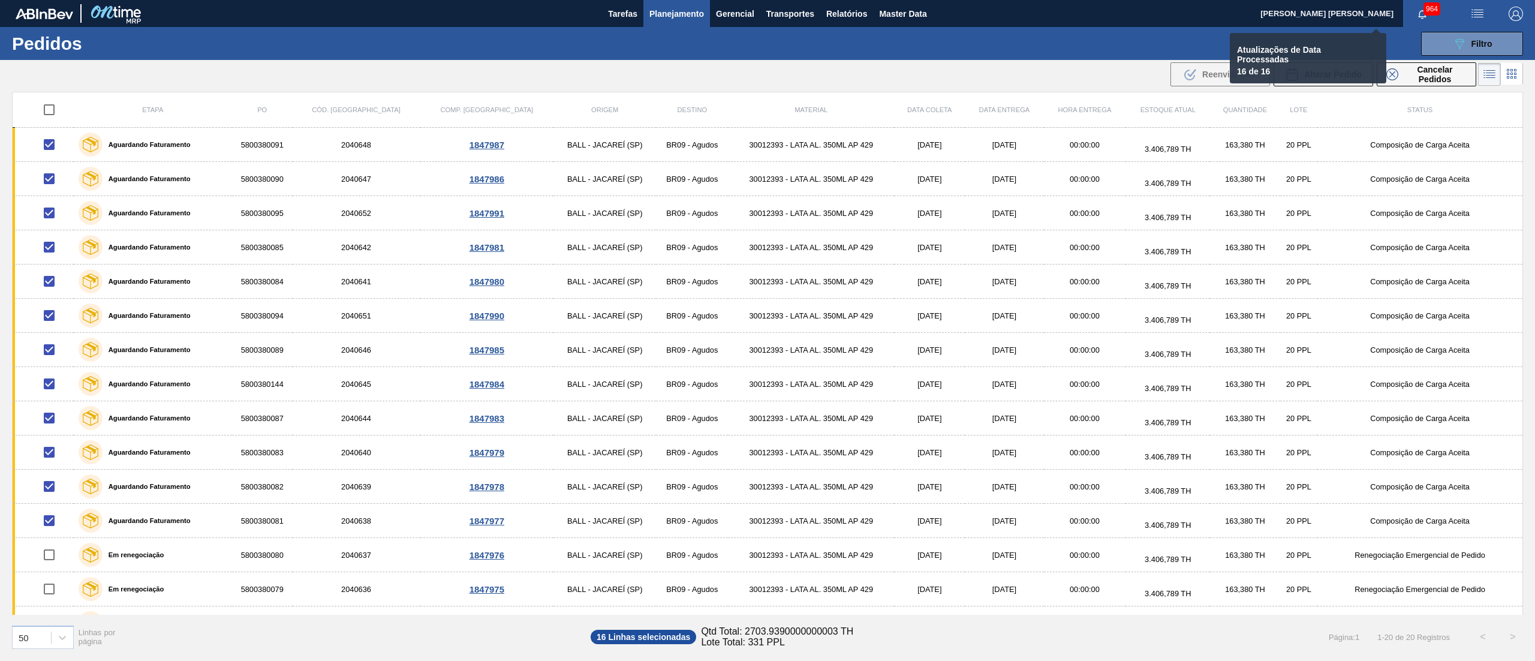
checkbox input "false"
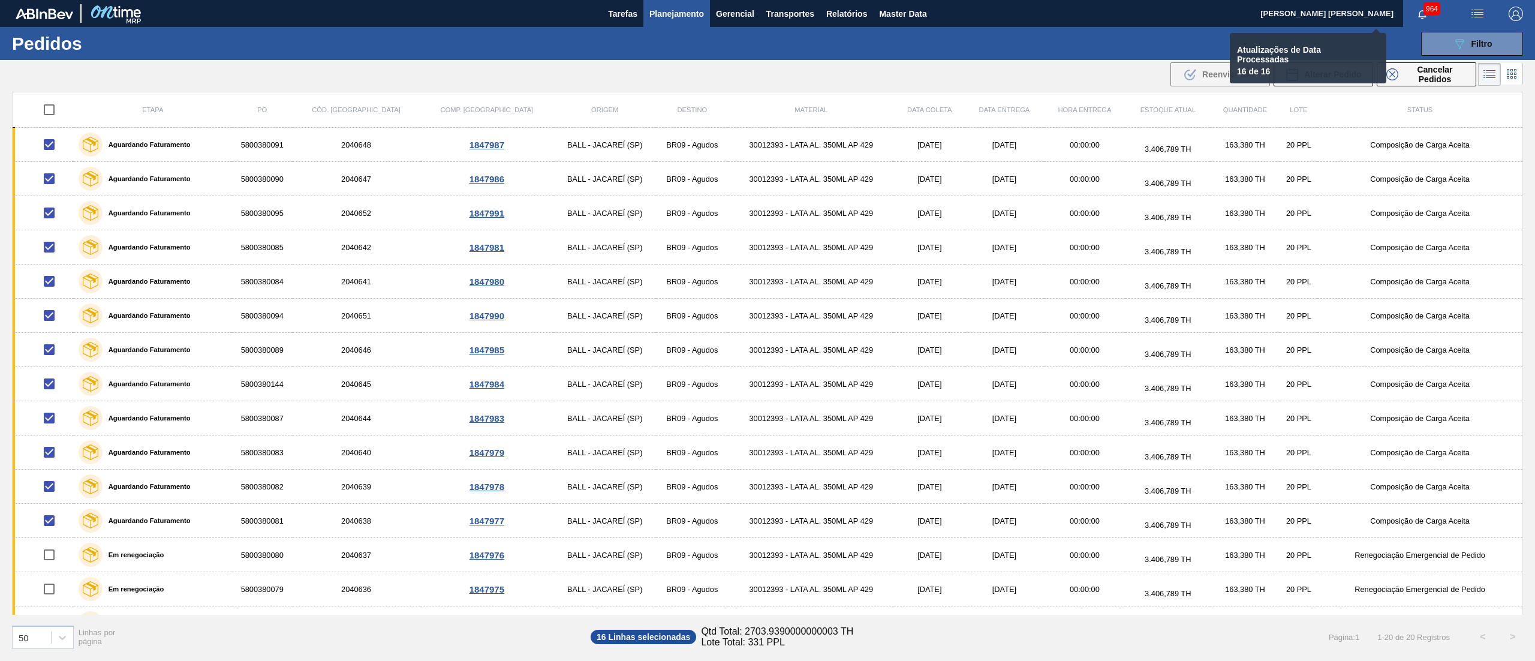
checkbox input "false"
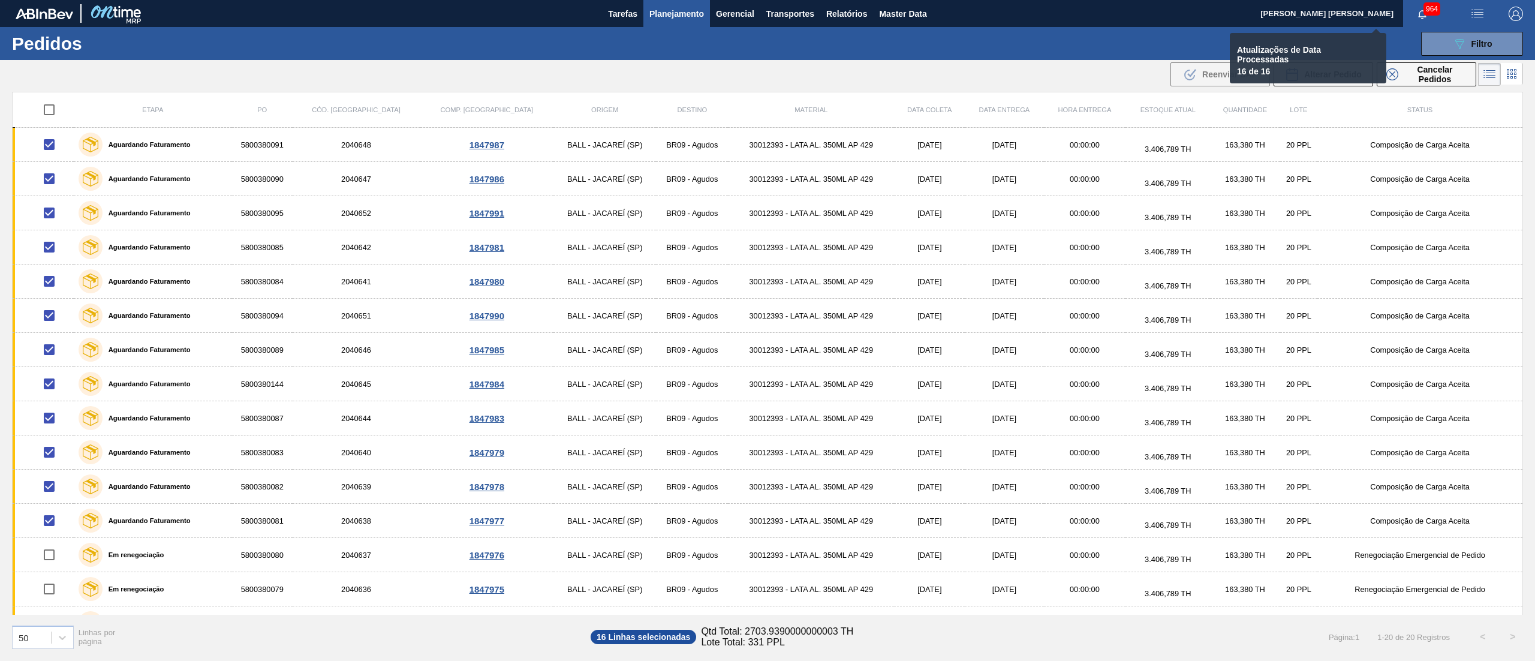
checkbox input "false"
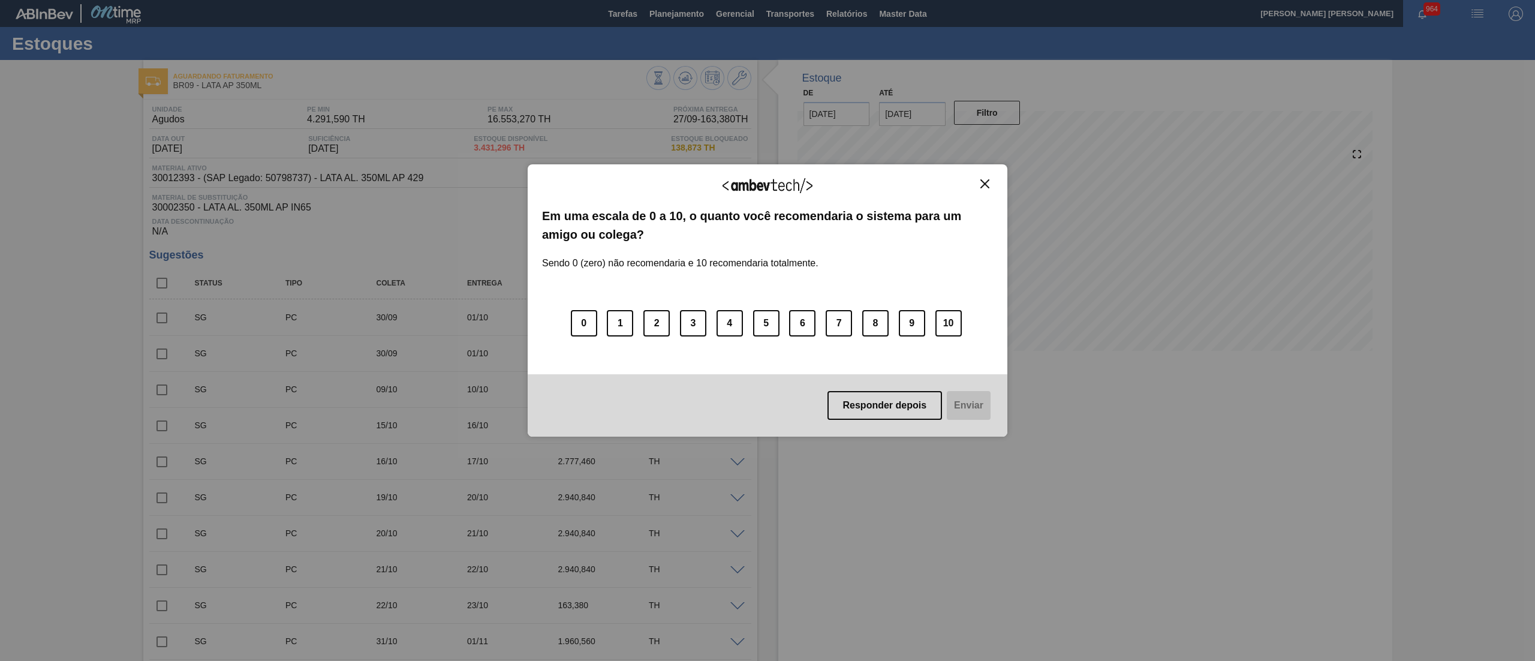
click at [978, 186] on button "Close" at bounding box center [985, 184] width 16 height 10
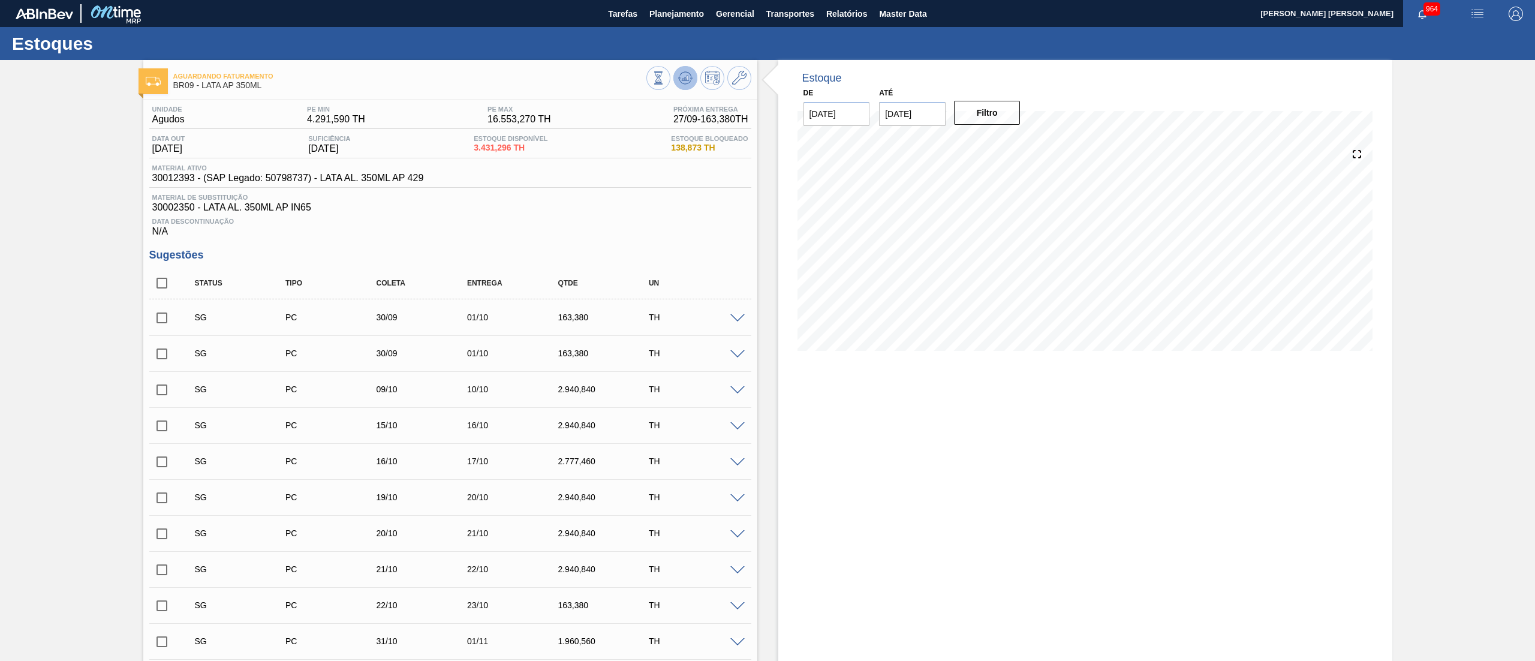
click at [678, 78] on icon at bounding box center [685, 78] width 14 height 14
